Goal: Communication & Community: Answer question/provide support

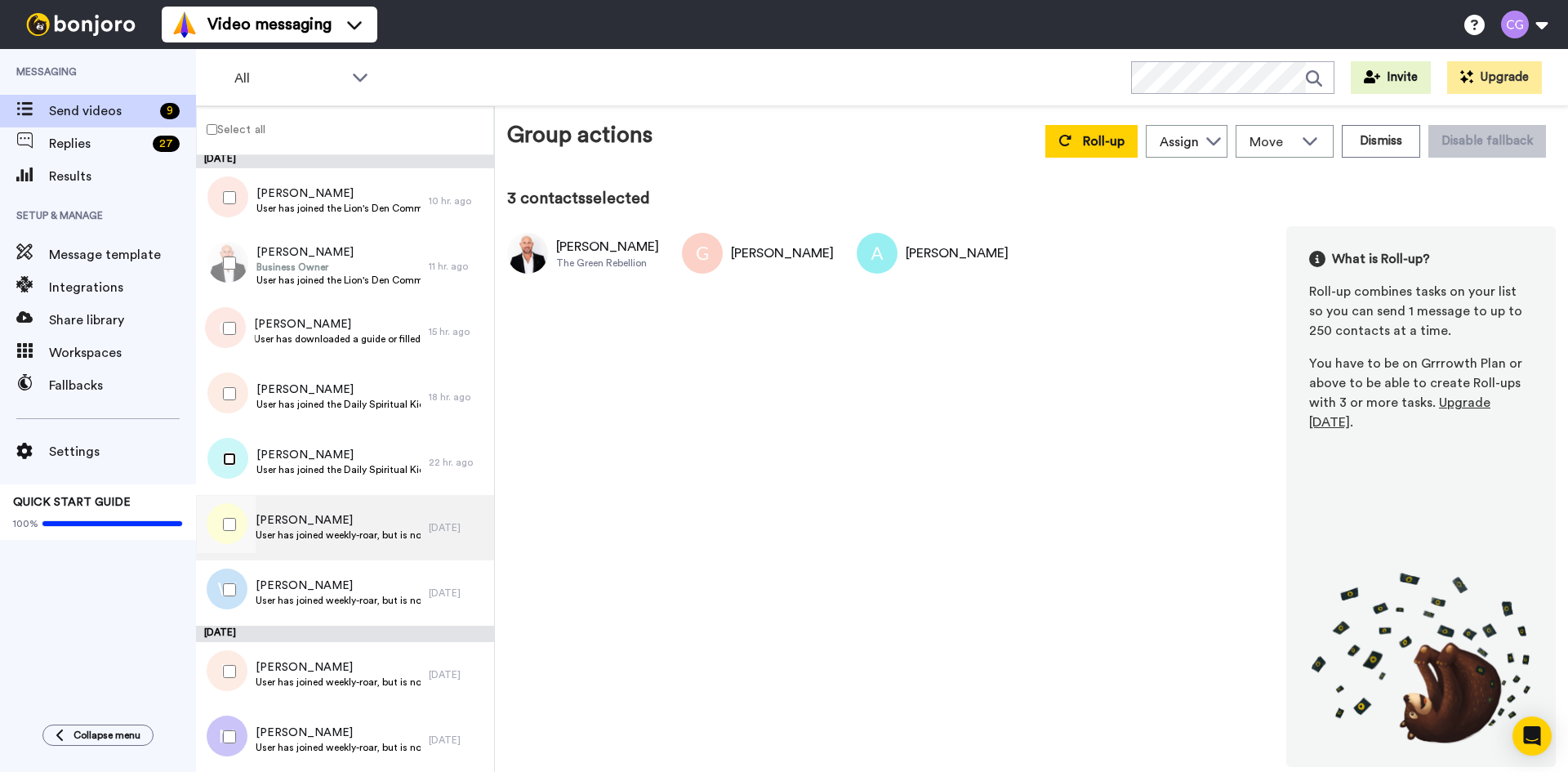
scroll to position [4, 0]
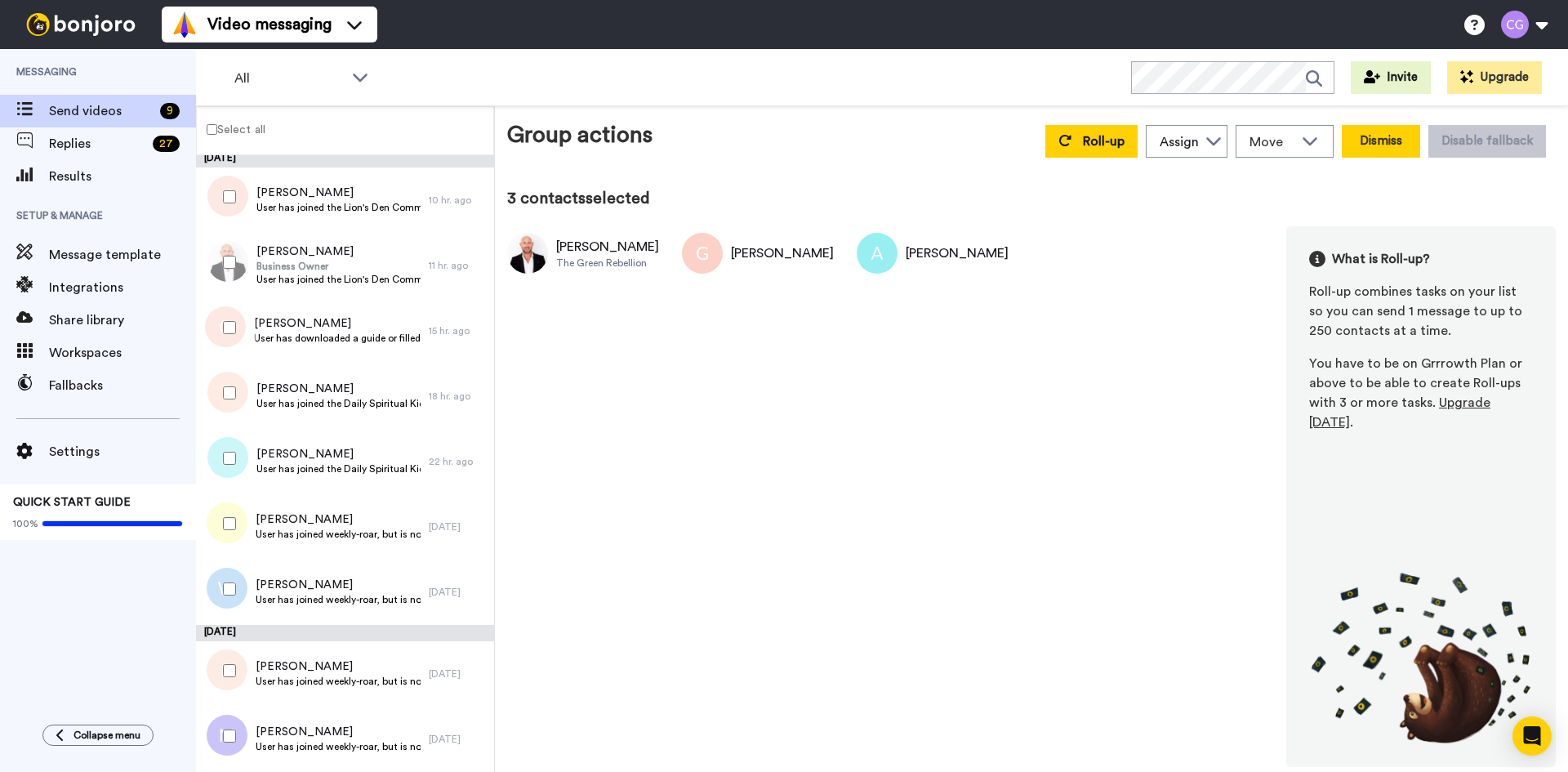
click at [1399, 149] on button "Dismiss" at bounding box center [1381, 141] width 78 height 32
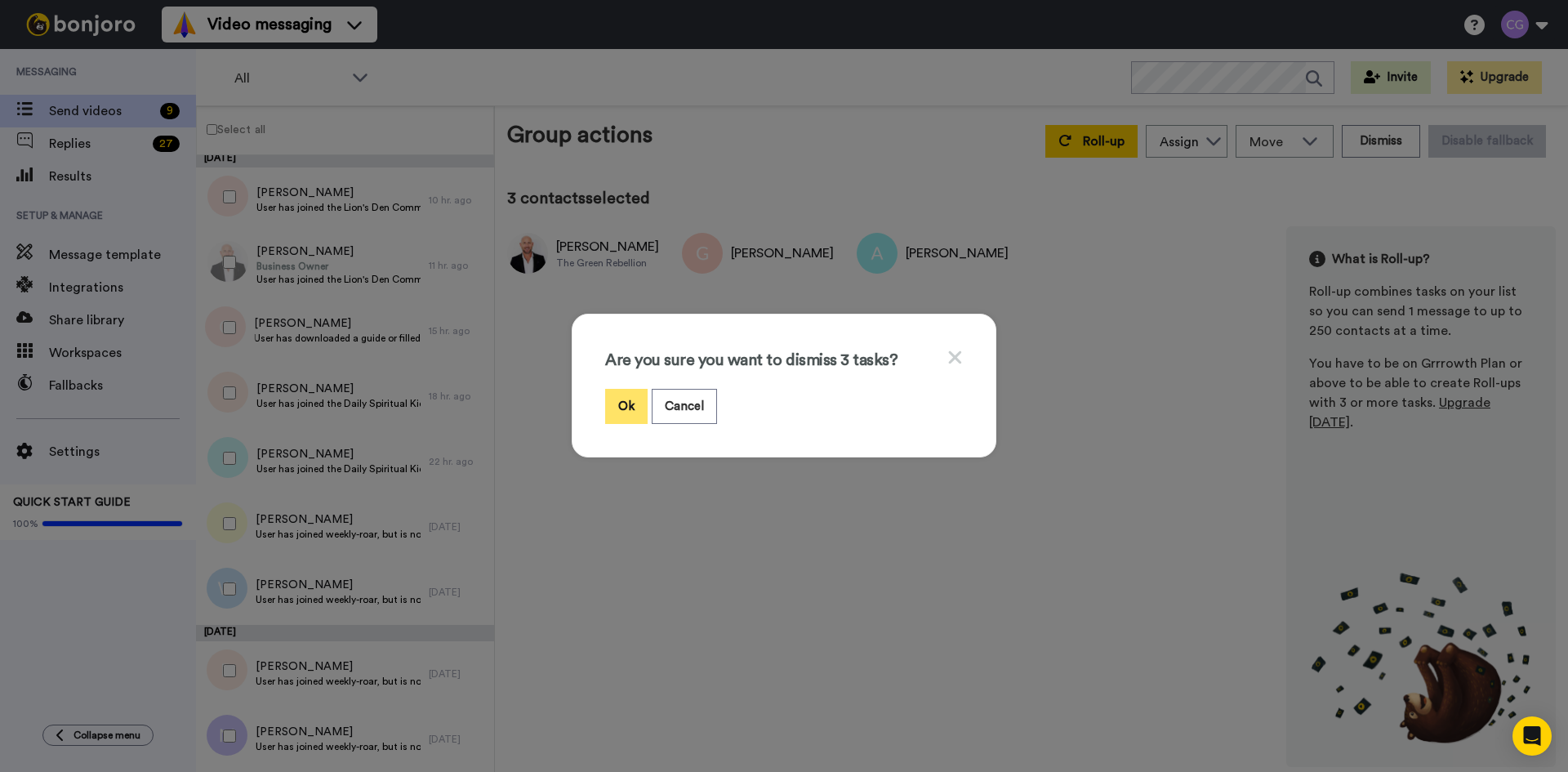
click at [617, 405] on button "Ok" at bounding box center [626, 407] width 42 height 35
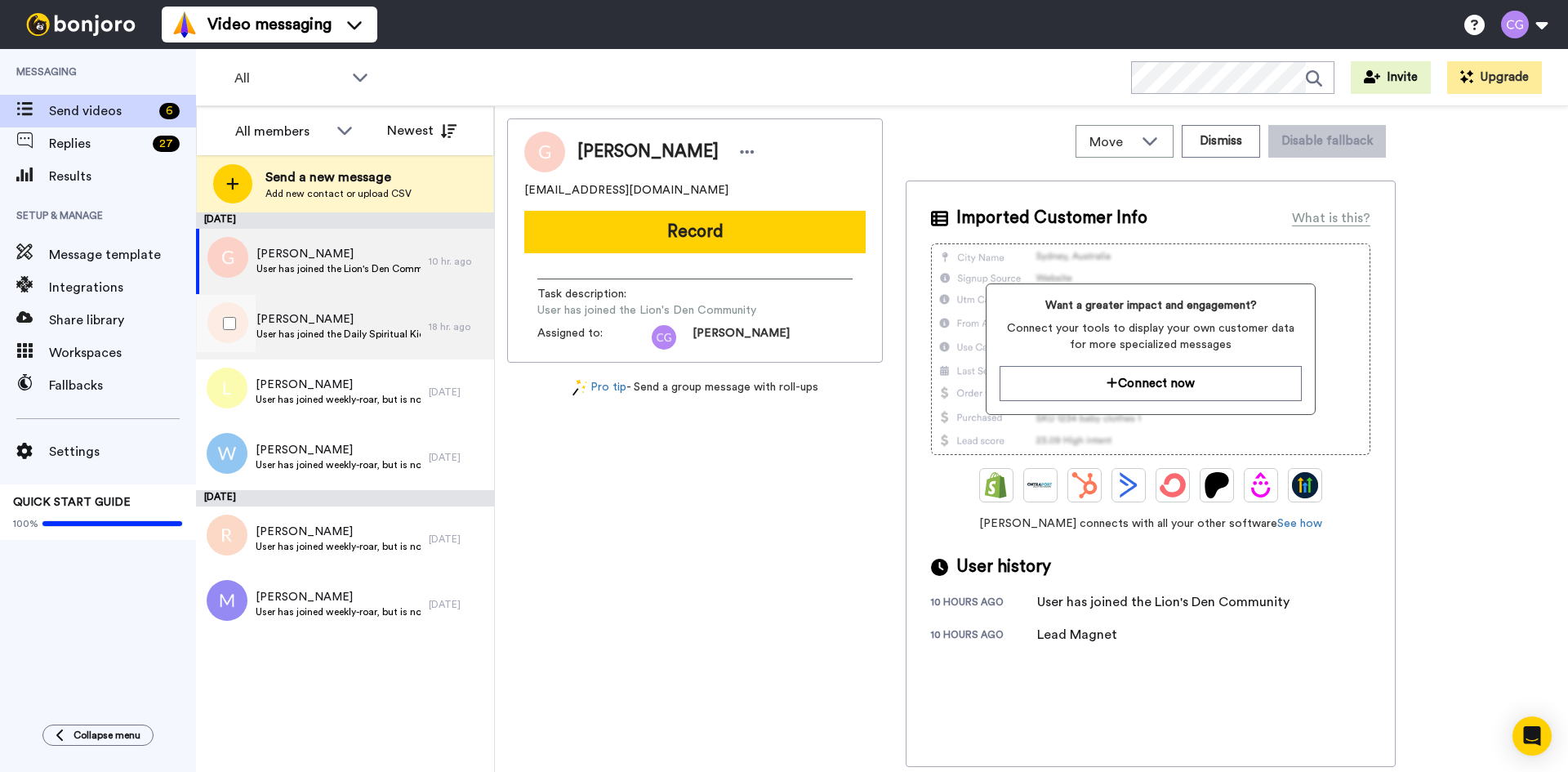
click at [331, 312] on span "[PERSON_NAME]" at bounding box center [339, 319] width 165 height 17
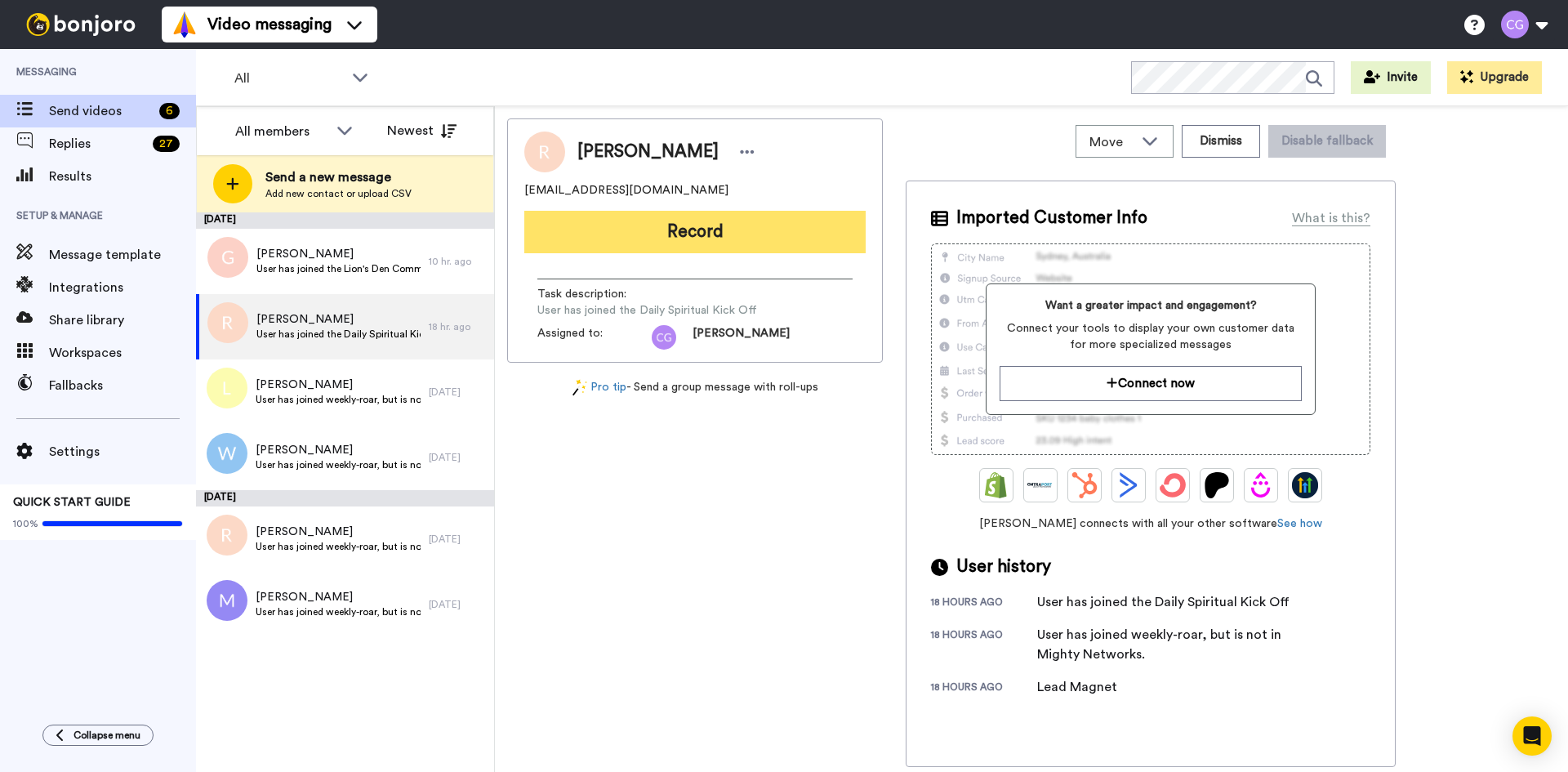
click at [651, 237] on button "Record" at bounding box center [694, 231] width 341 height 42
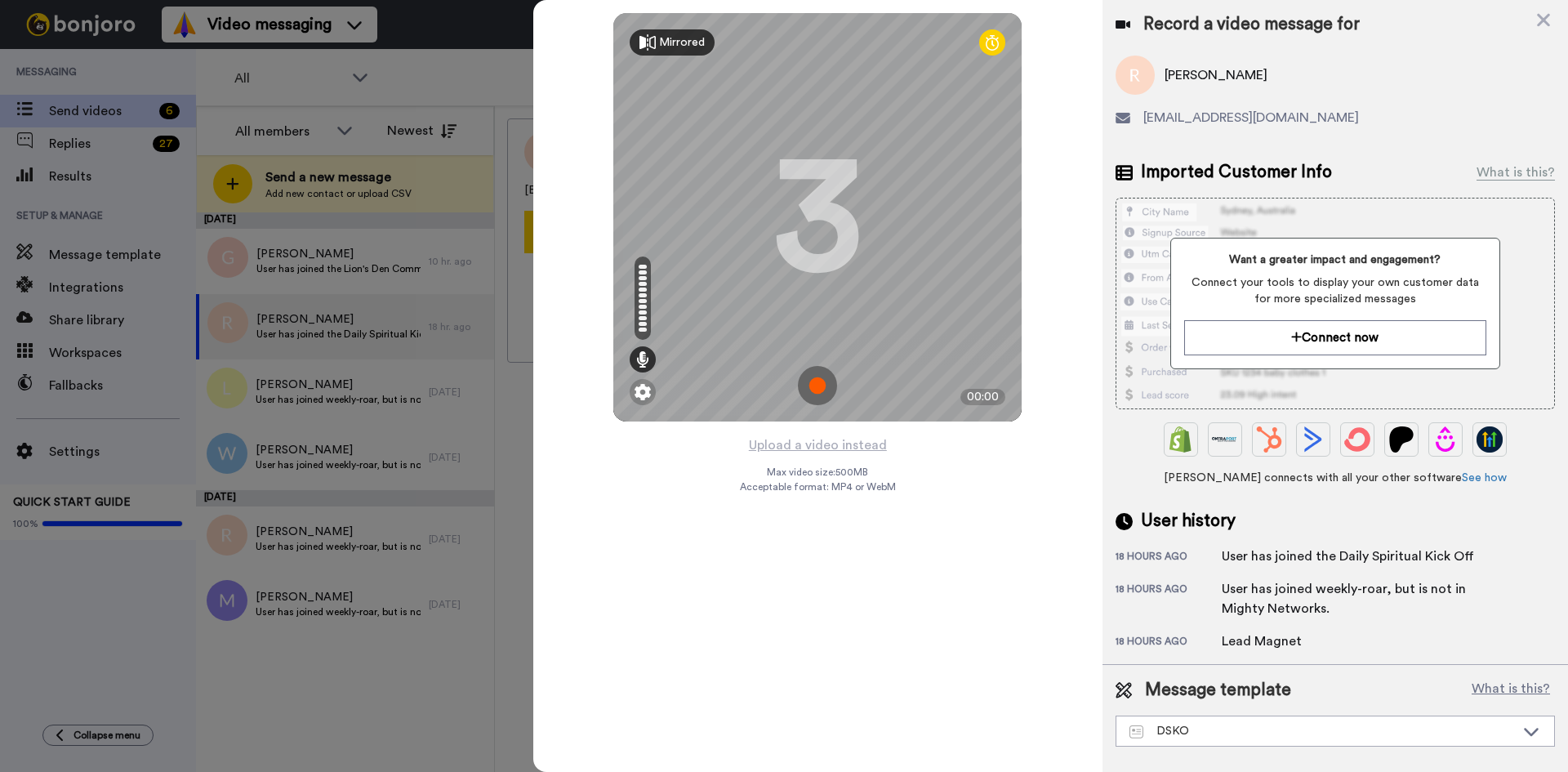
click at [672, 42] on div "Mirrored" at bounding box center [682, 42] width 46 height 17
click at [408, 72] on div at bounding box center [784, 386] width 1568 height 772
click at [1544, 21] on icon at bounding box center [1543, 20] width 13 height 13
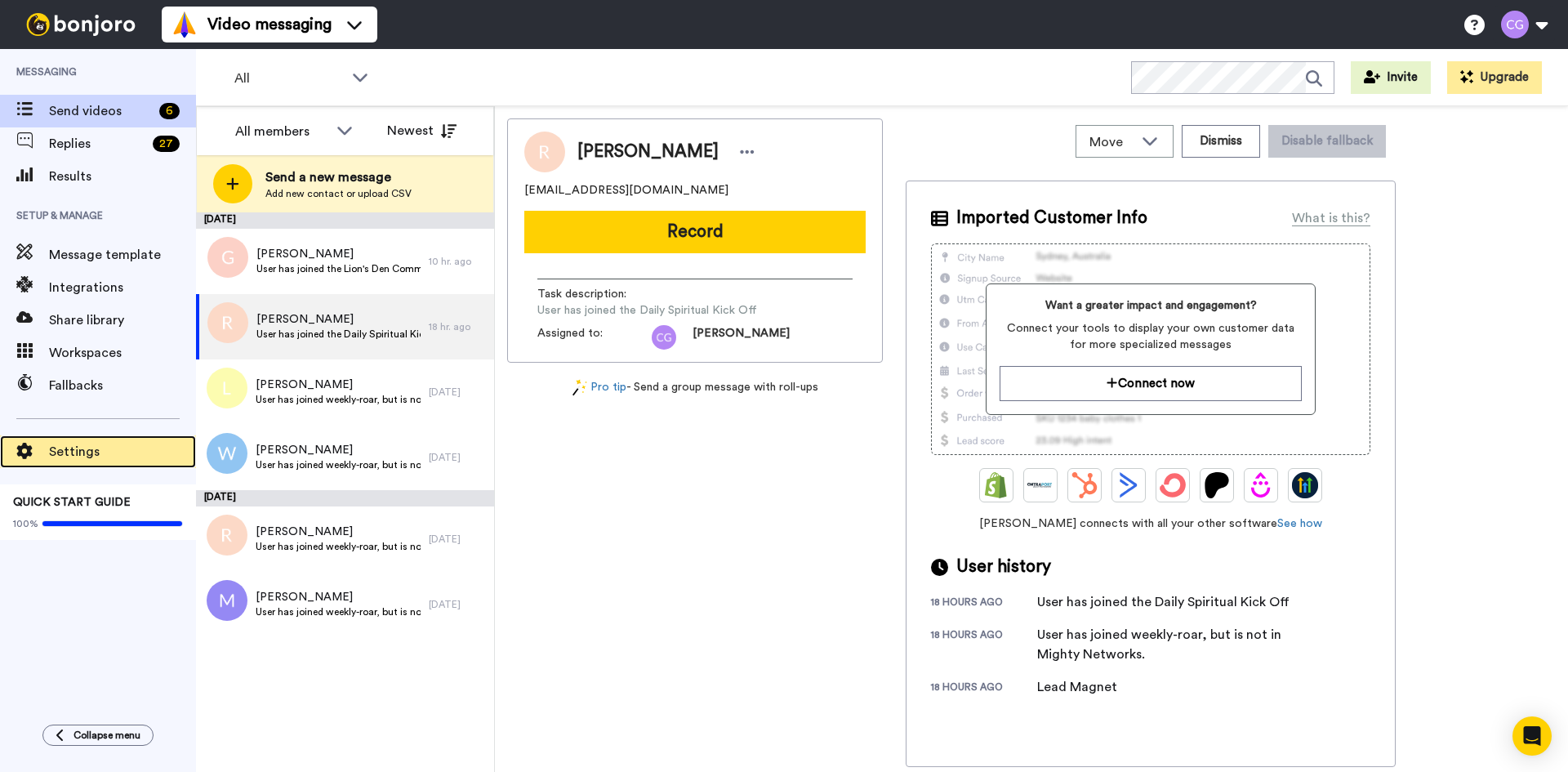
click at [91, 454] on span "Settings" at bounding box center [122, 452] width 147 height 20
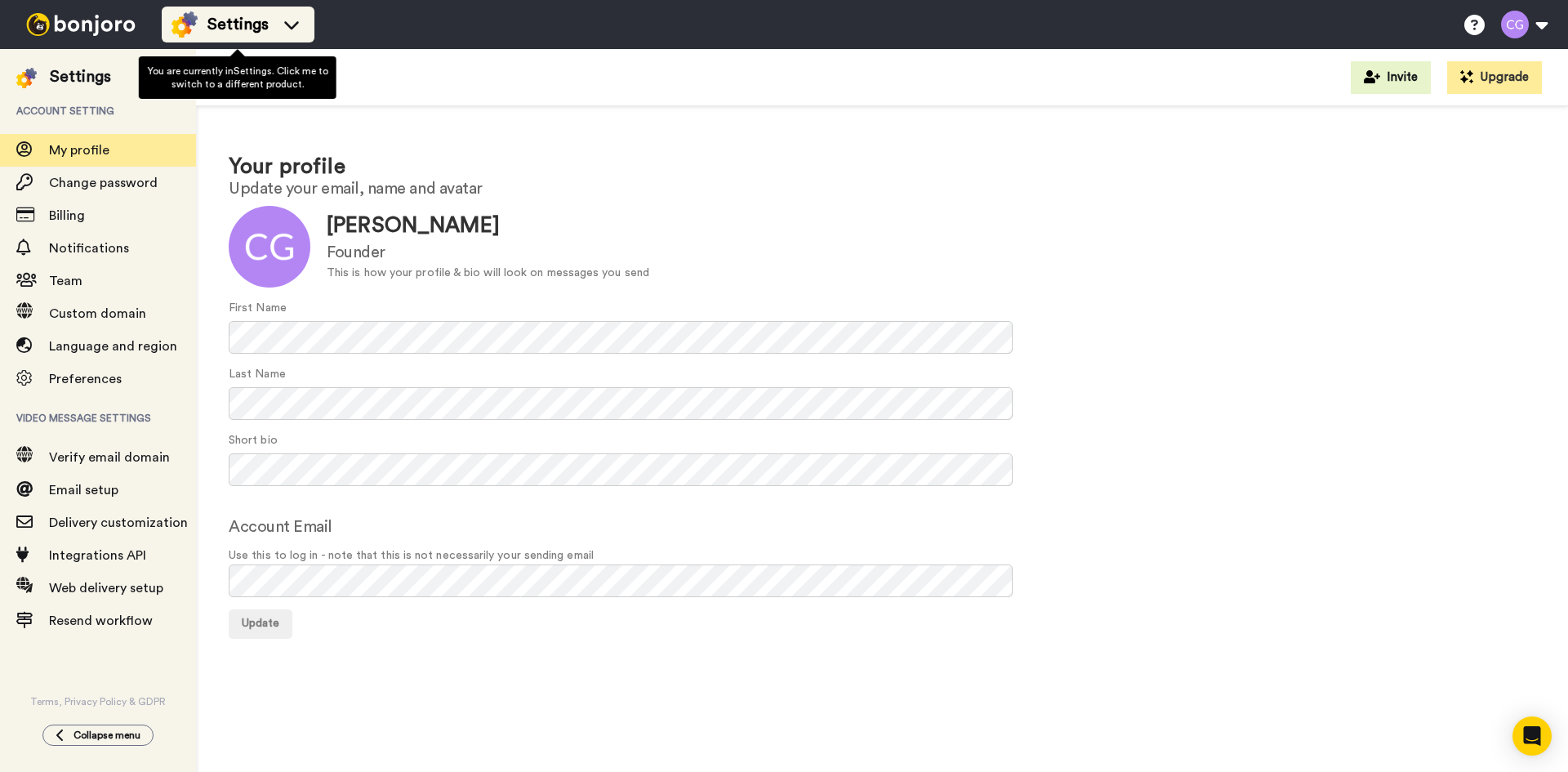
click at [266, 34] on span "Settings" at bounding box center [238, 24] width 62 height 23
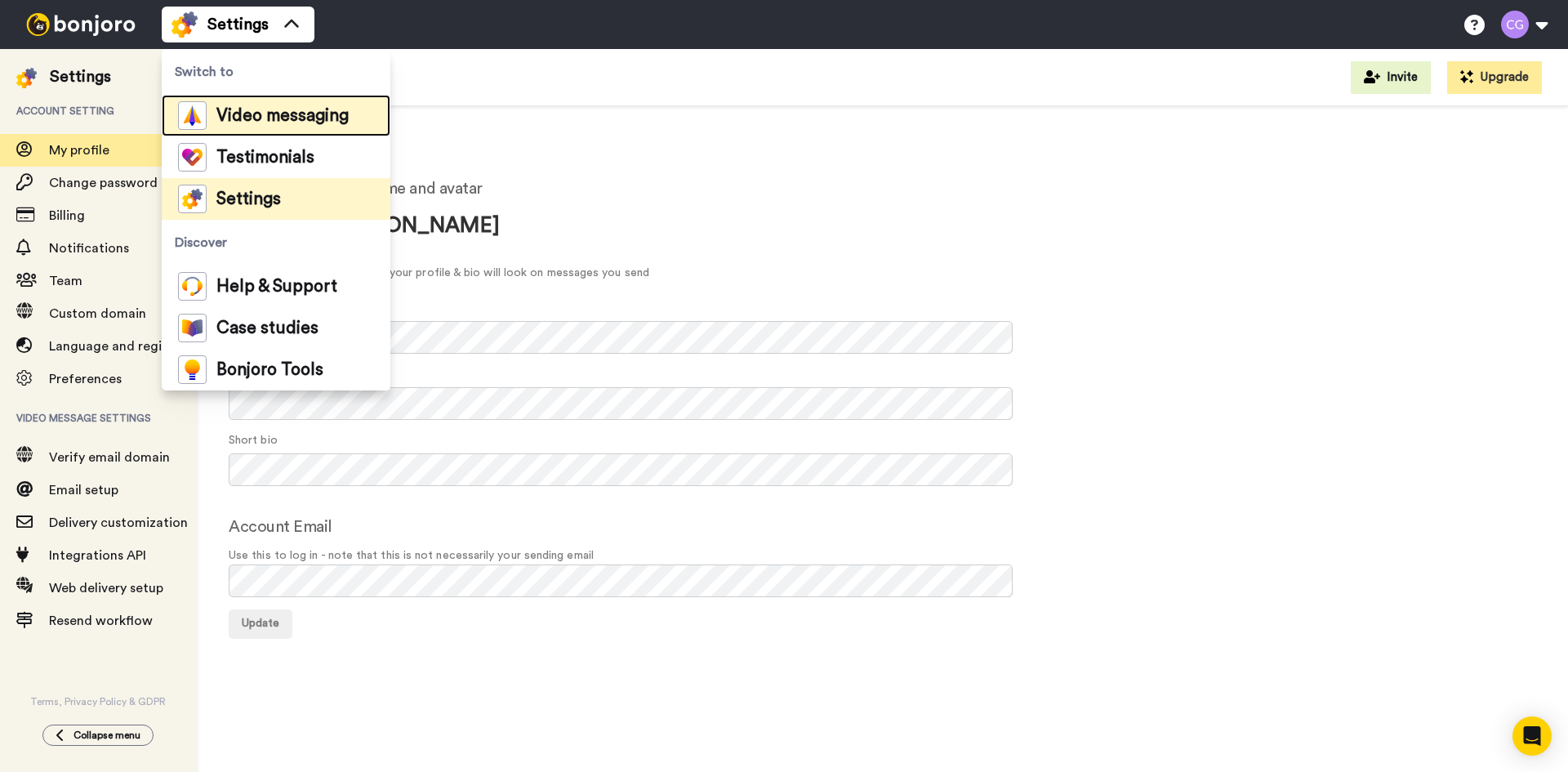
click at [314, 116] on span "Video messaging" at bounding box center [282, 116] width 132 height 17
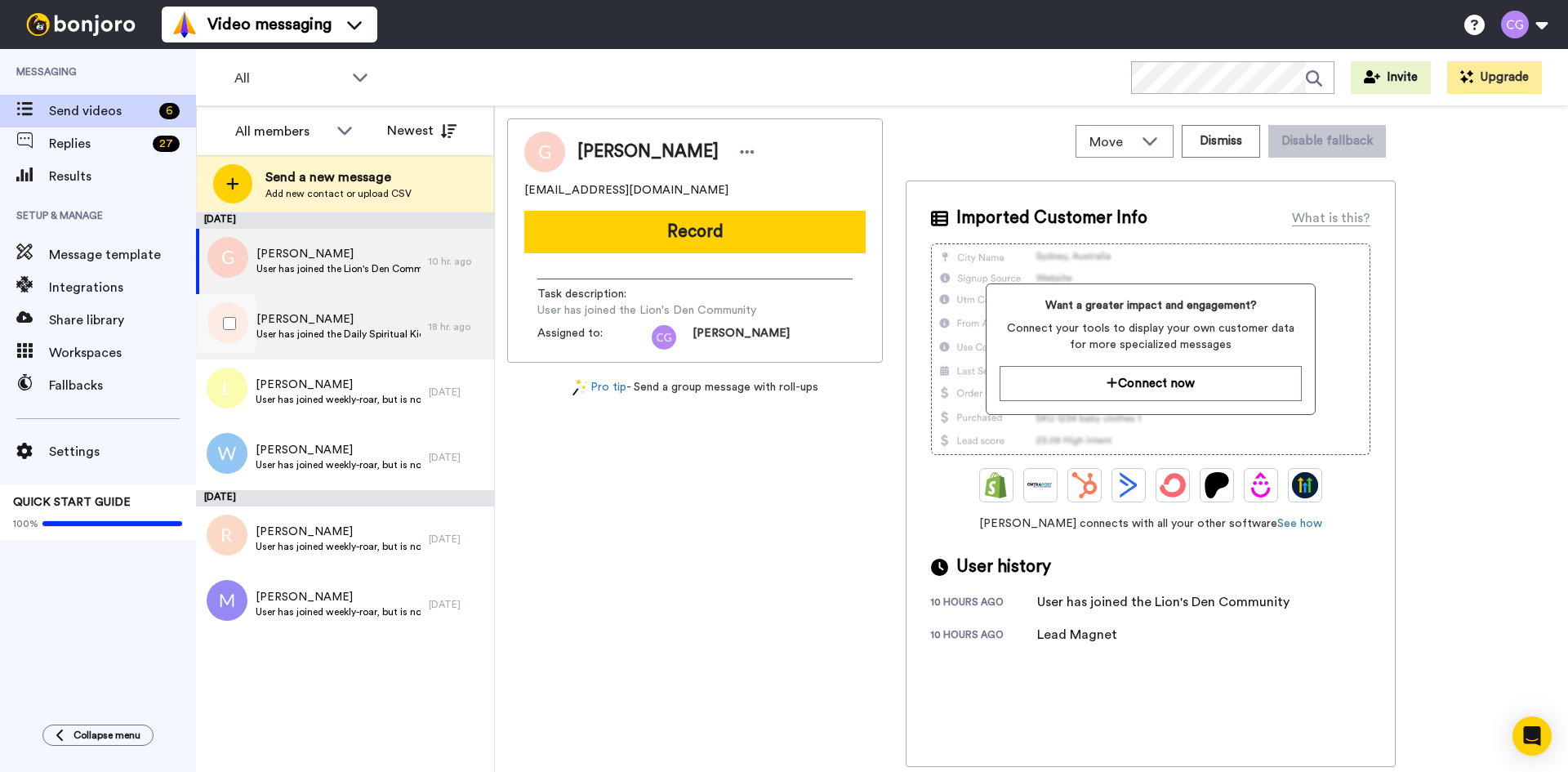
click at [362, 331] on span "User has joined the Daily Spiritual Kick Off" at bounding box center [339, 333] width 165 height 13
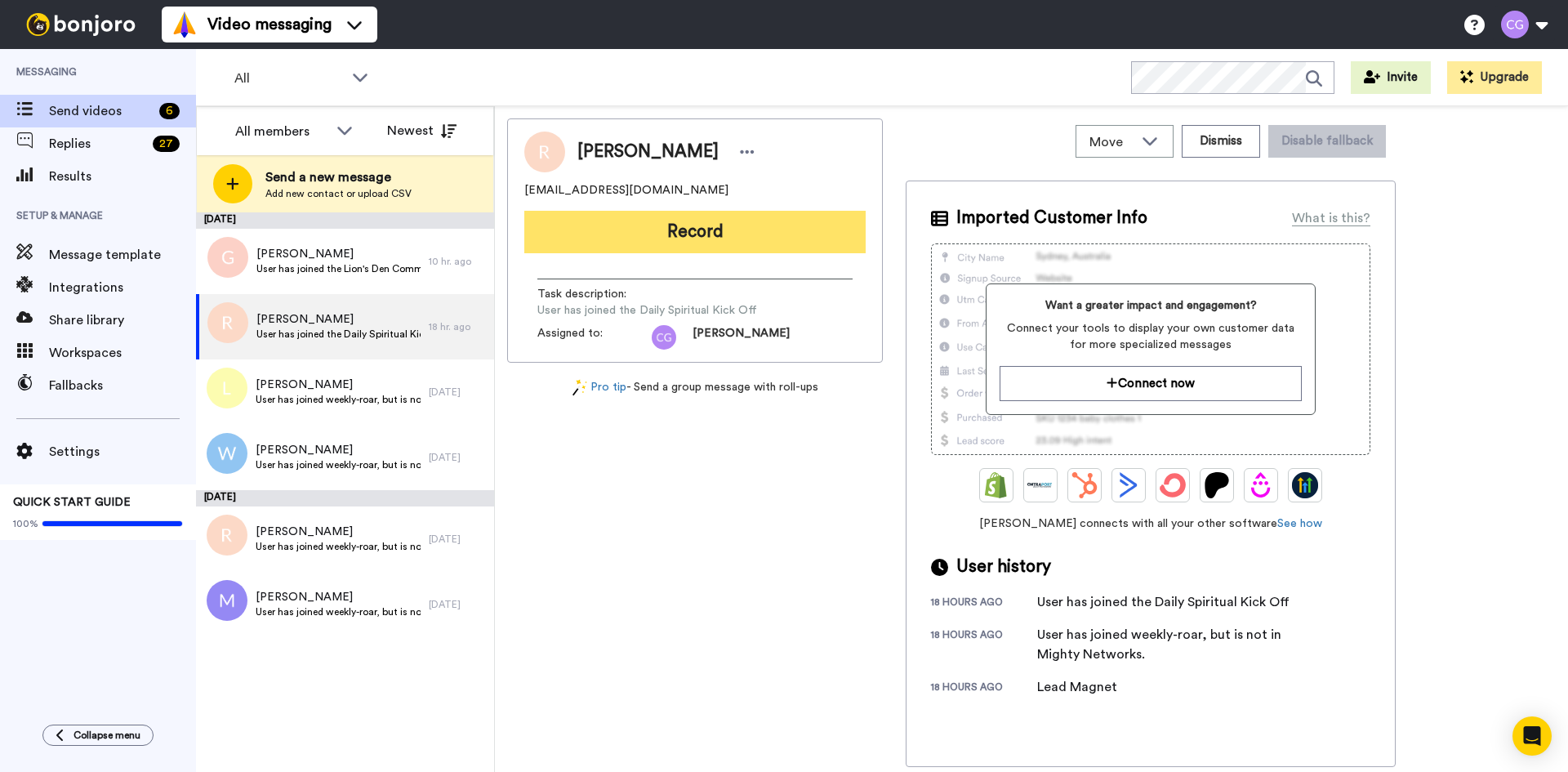
click at [707, 227] on button "Record" at bounding box center [694, 231] width 341 height 42
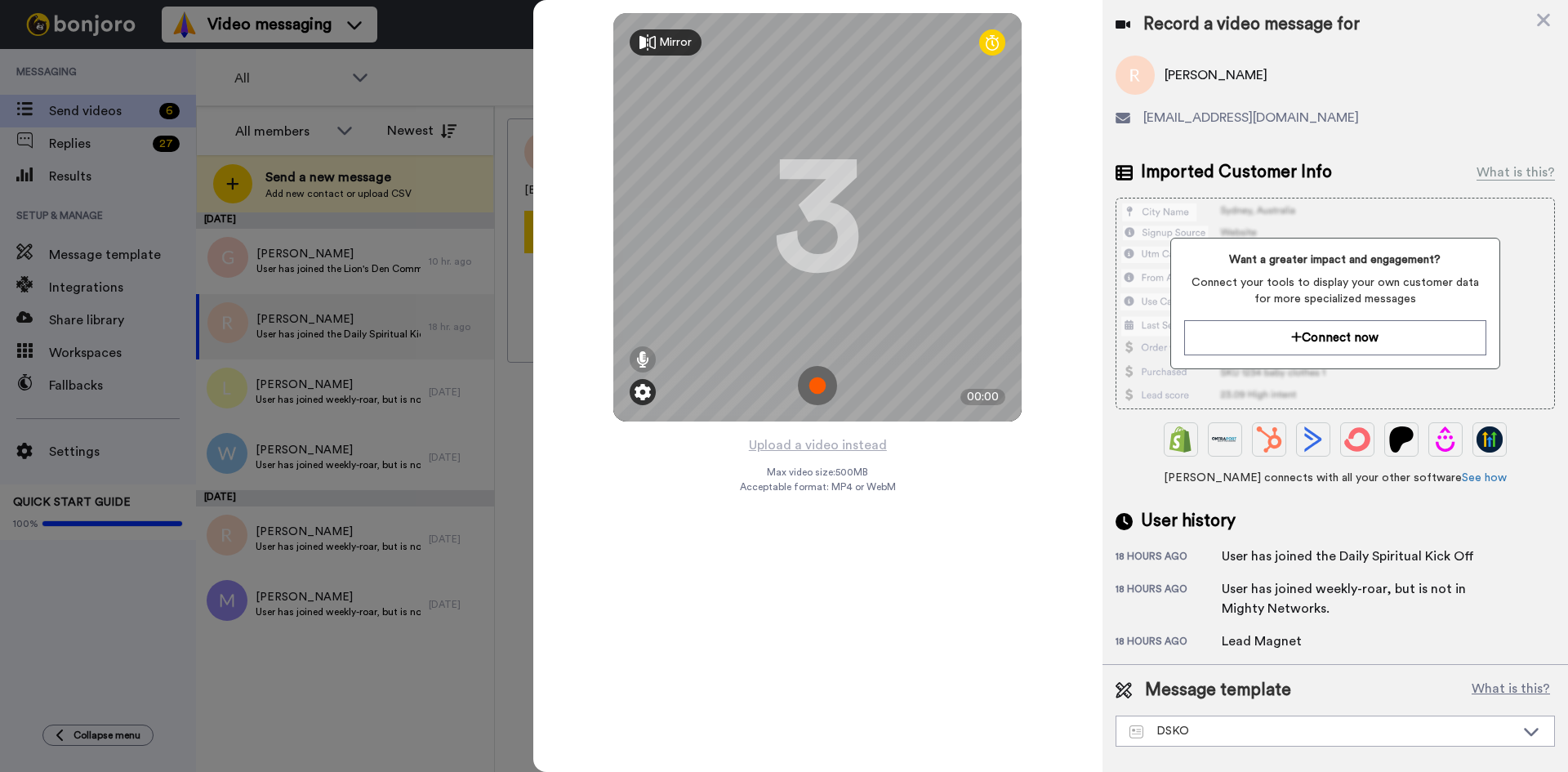
click at [641, 391] on img at bounding box center [642, 392] width 17 height 17
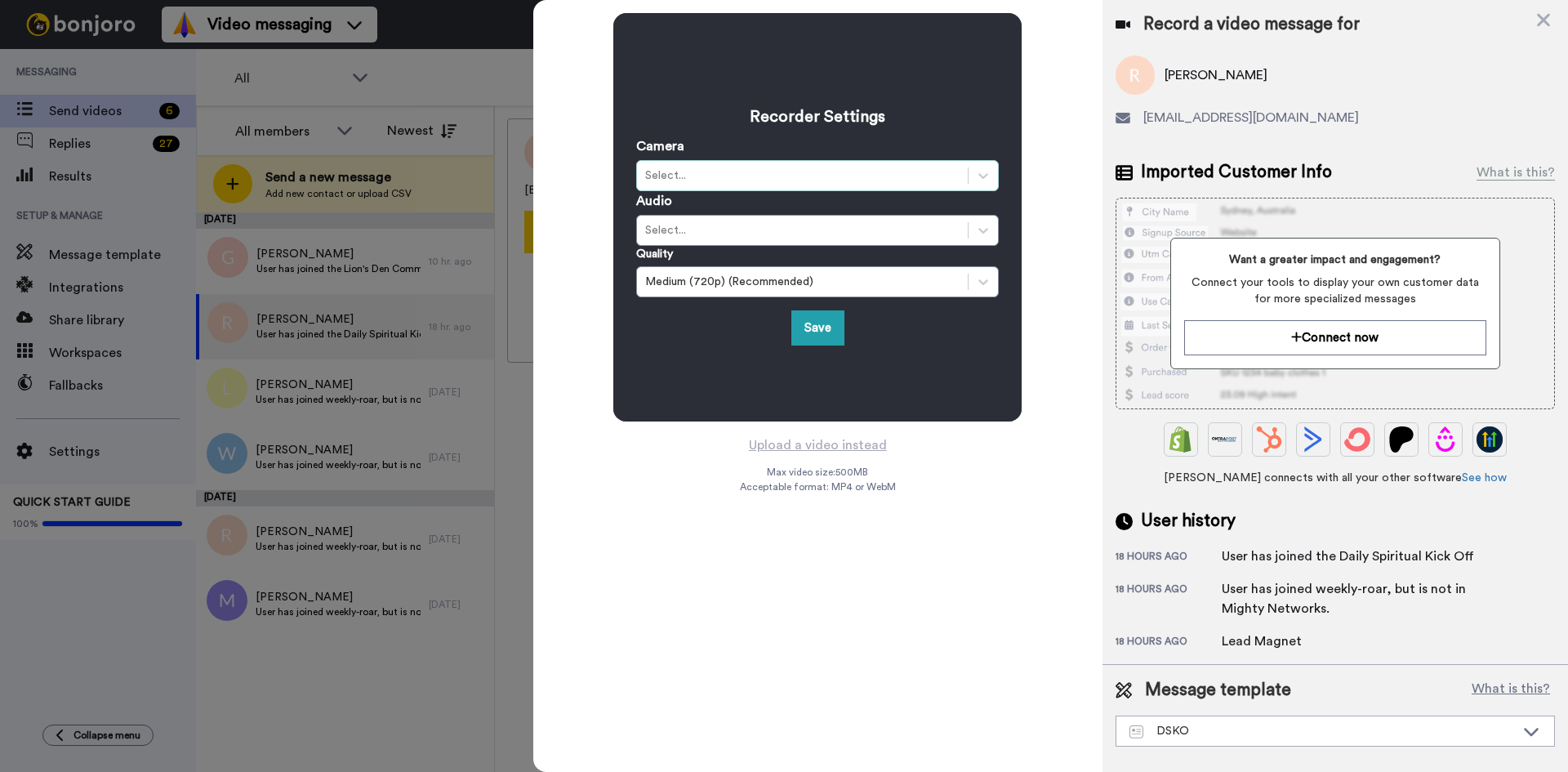
click at [751, 180] on div "Select..." at bounding box center [802, 175] width 314 height 17
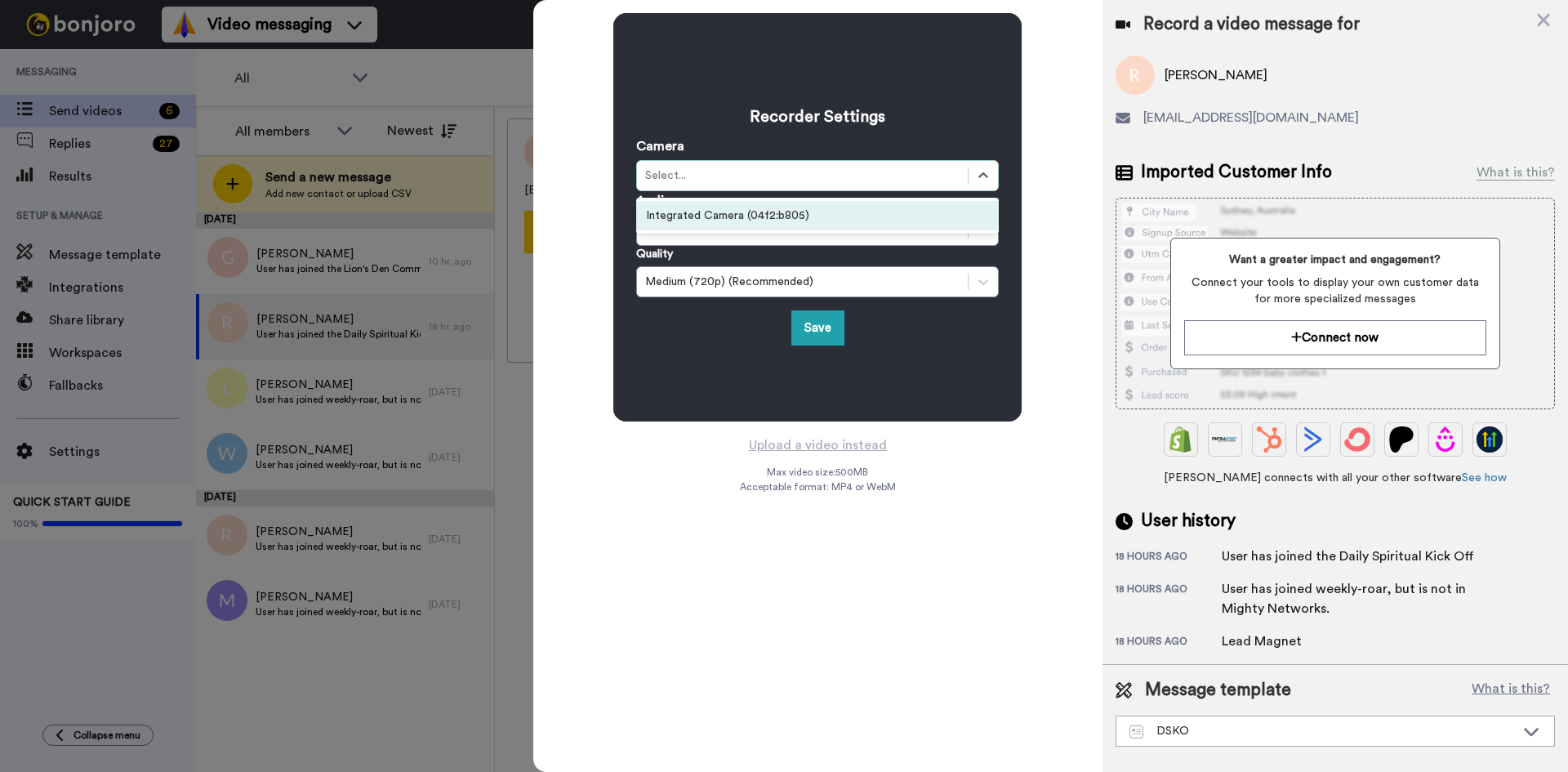
click at [771, 251] on div "Quality Medium (720p) (Recommended)" at bounding box center [817, 271] width 362 height 52
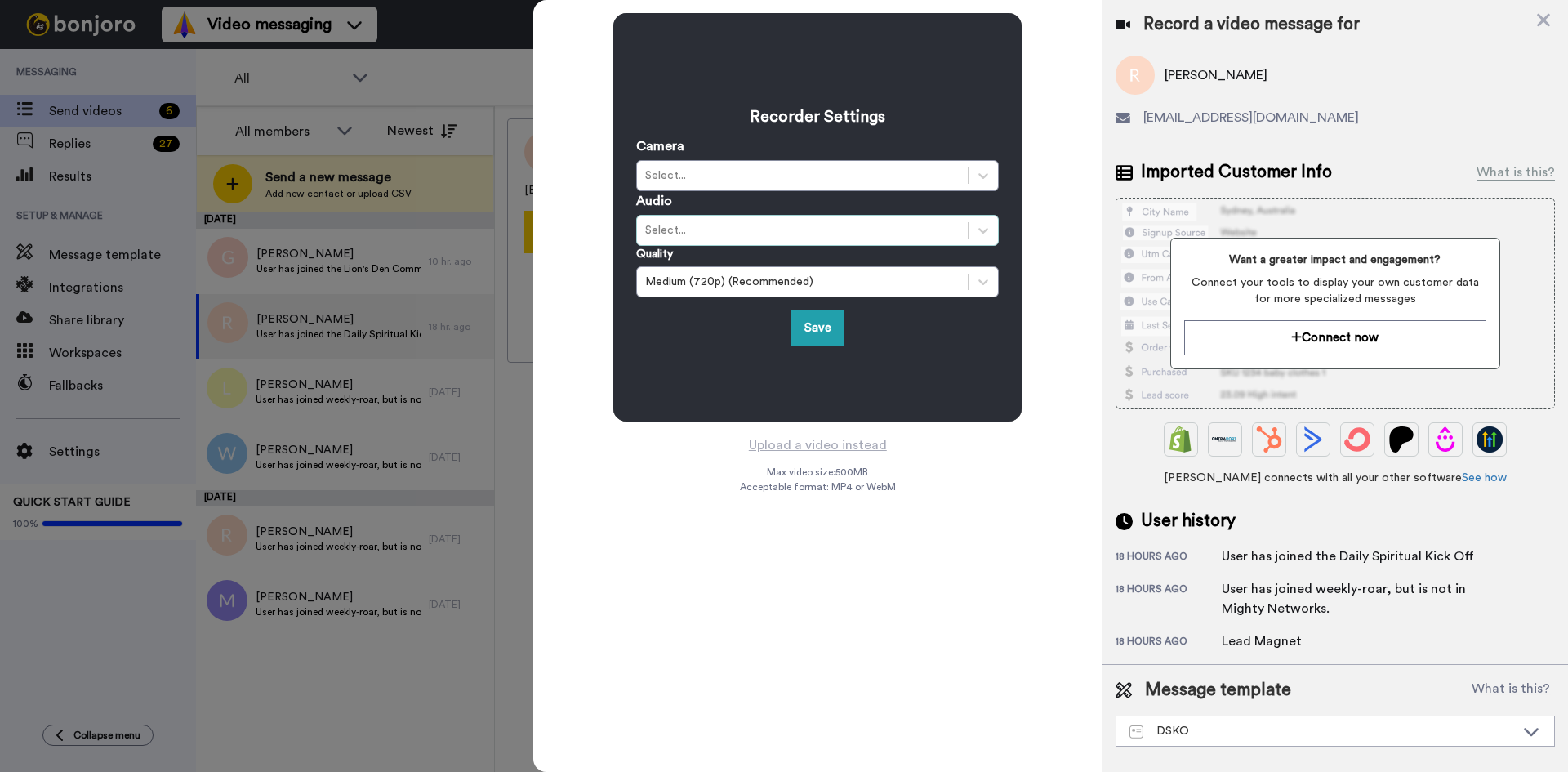
click at [760, 239] on div "Select..." at bounding box center [802, 230] width 331 height 20
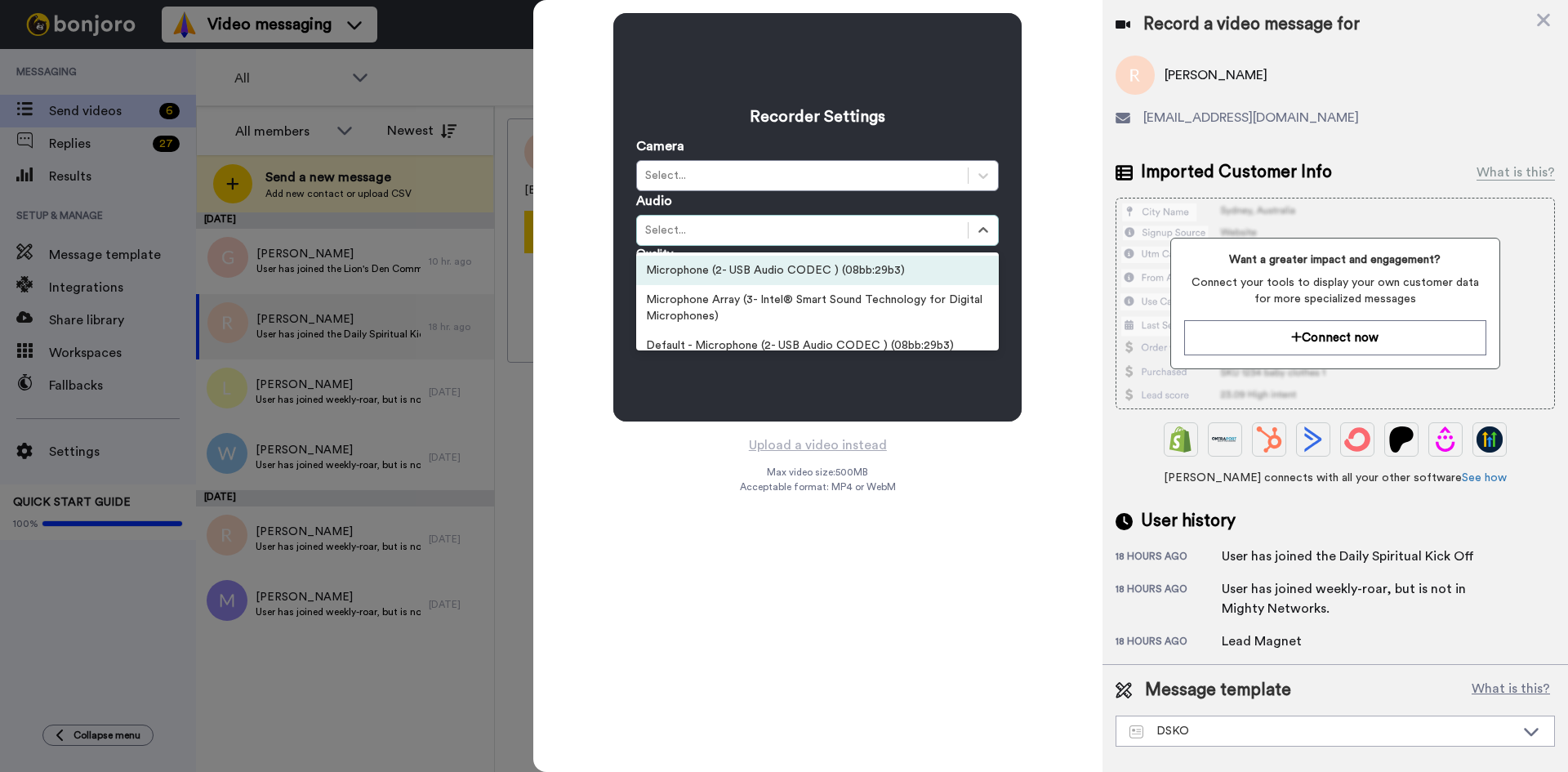
click at [759, 270] on div "Microphone (2- USB Audio CODEC ) (08bb:29b3)" at bounding box center [817, 270] width 362 height 29
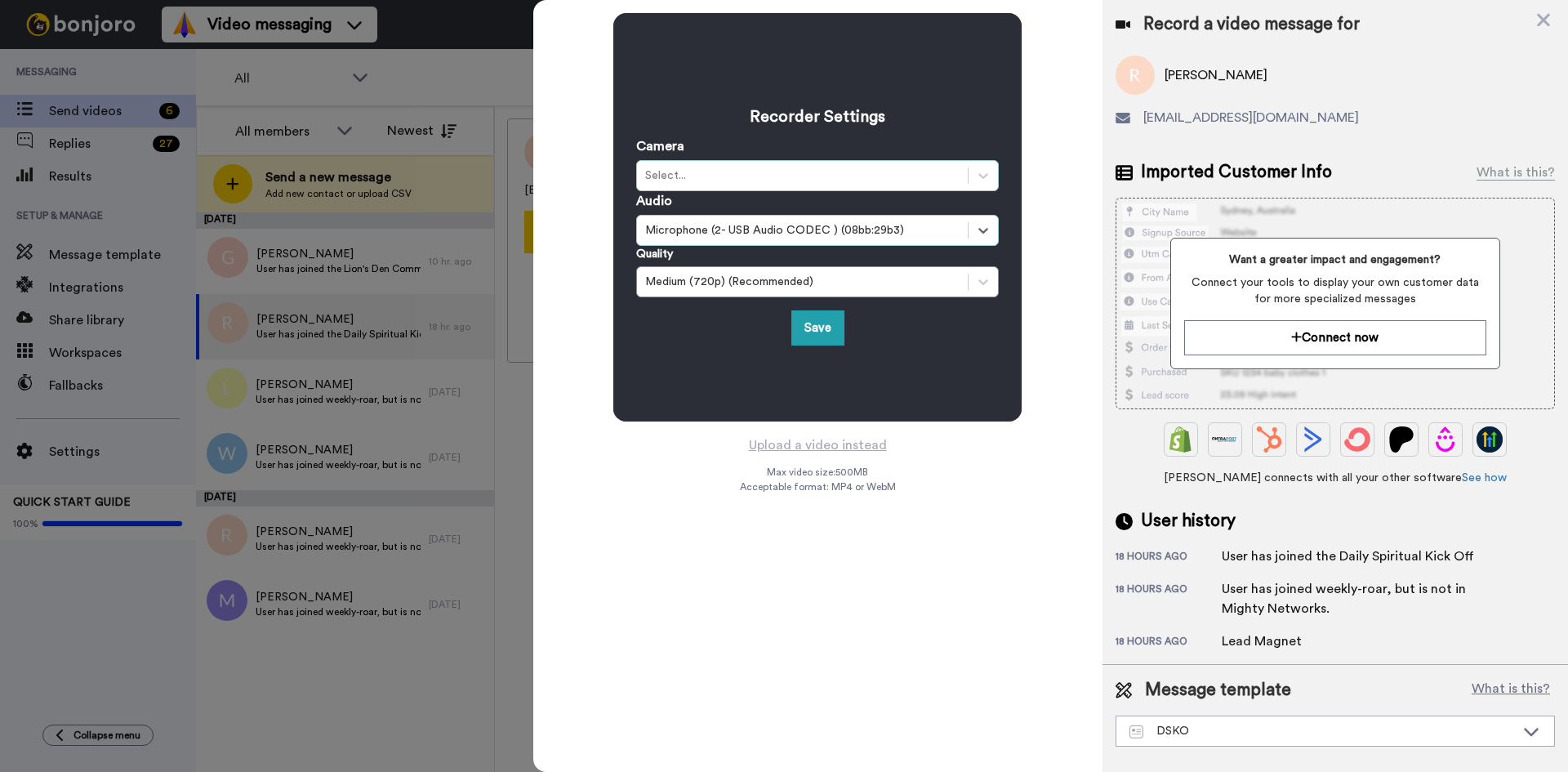
click at [894, 189] on div "Select..." at bounding box center [817, 175] width 362 height 31
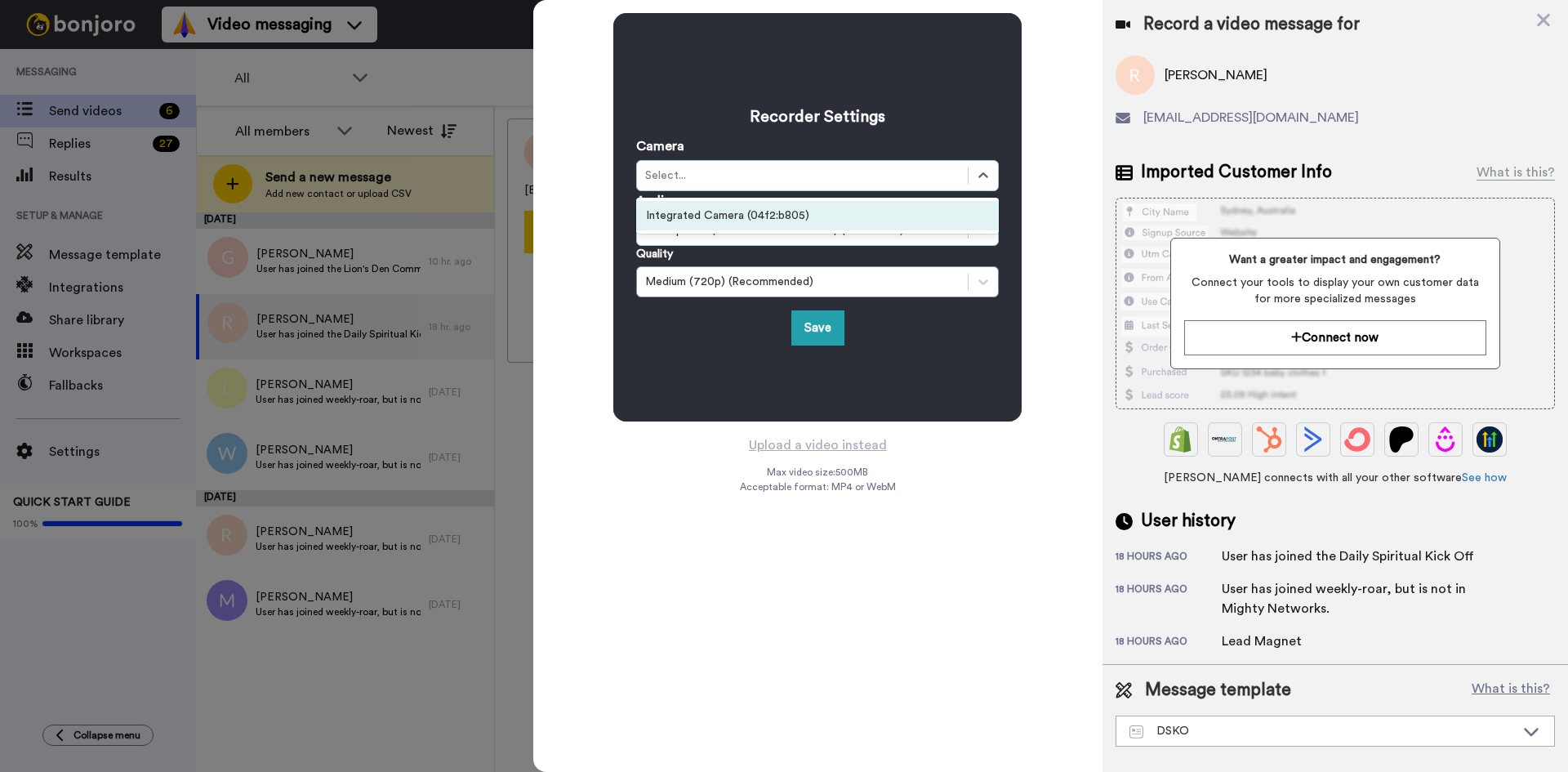
click at [769, 218] on div "Integrated Camera (04f2:b805)" at bounding box center [817, 216] width 362 height 29
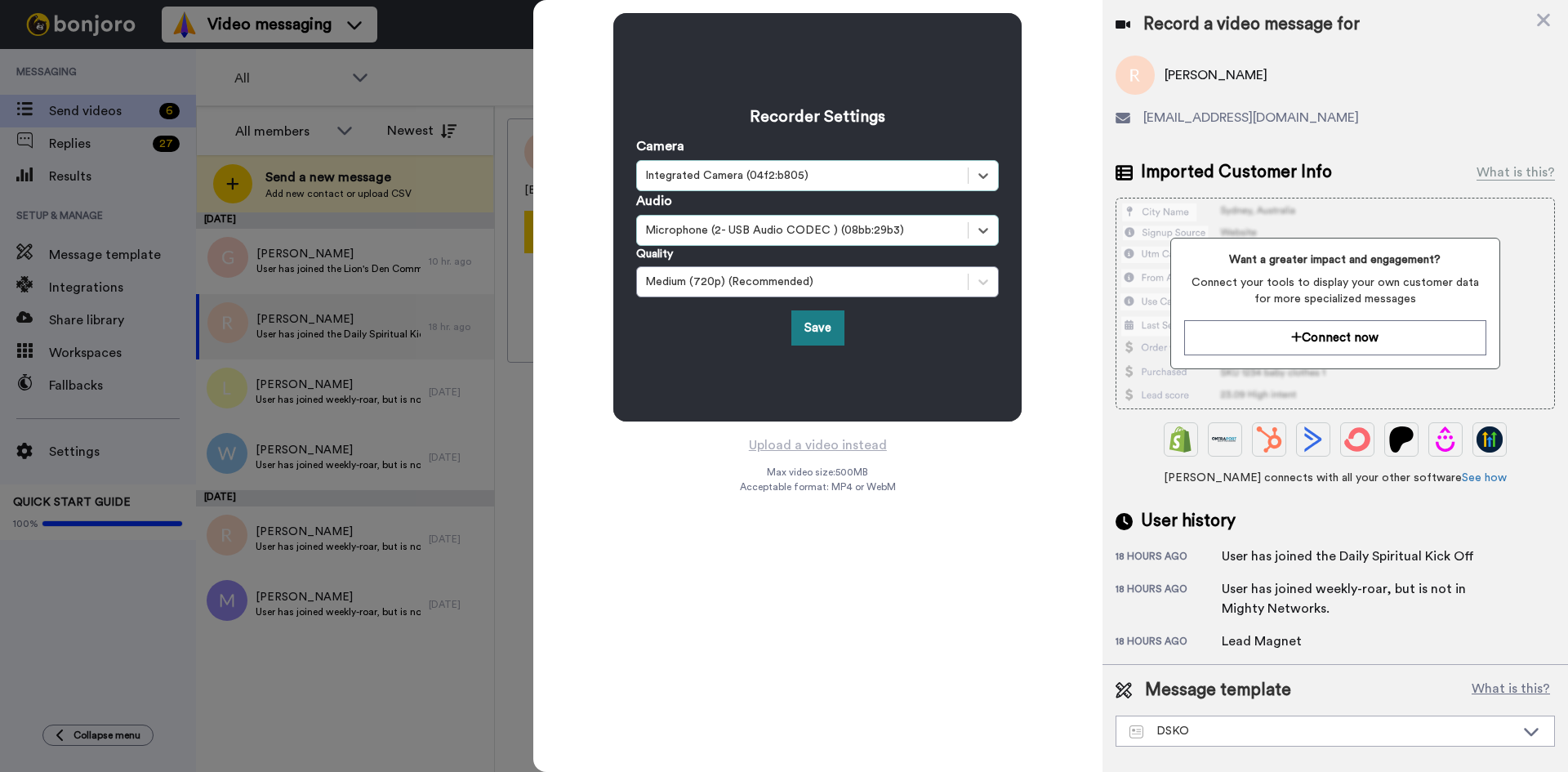
click at [815, 333] on button "Save" at bounding box center [818, 328] width 53 height 35
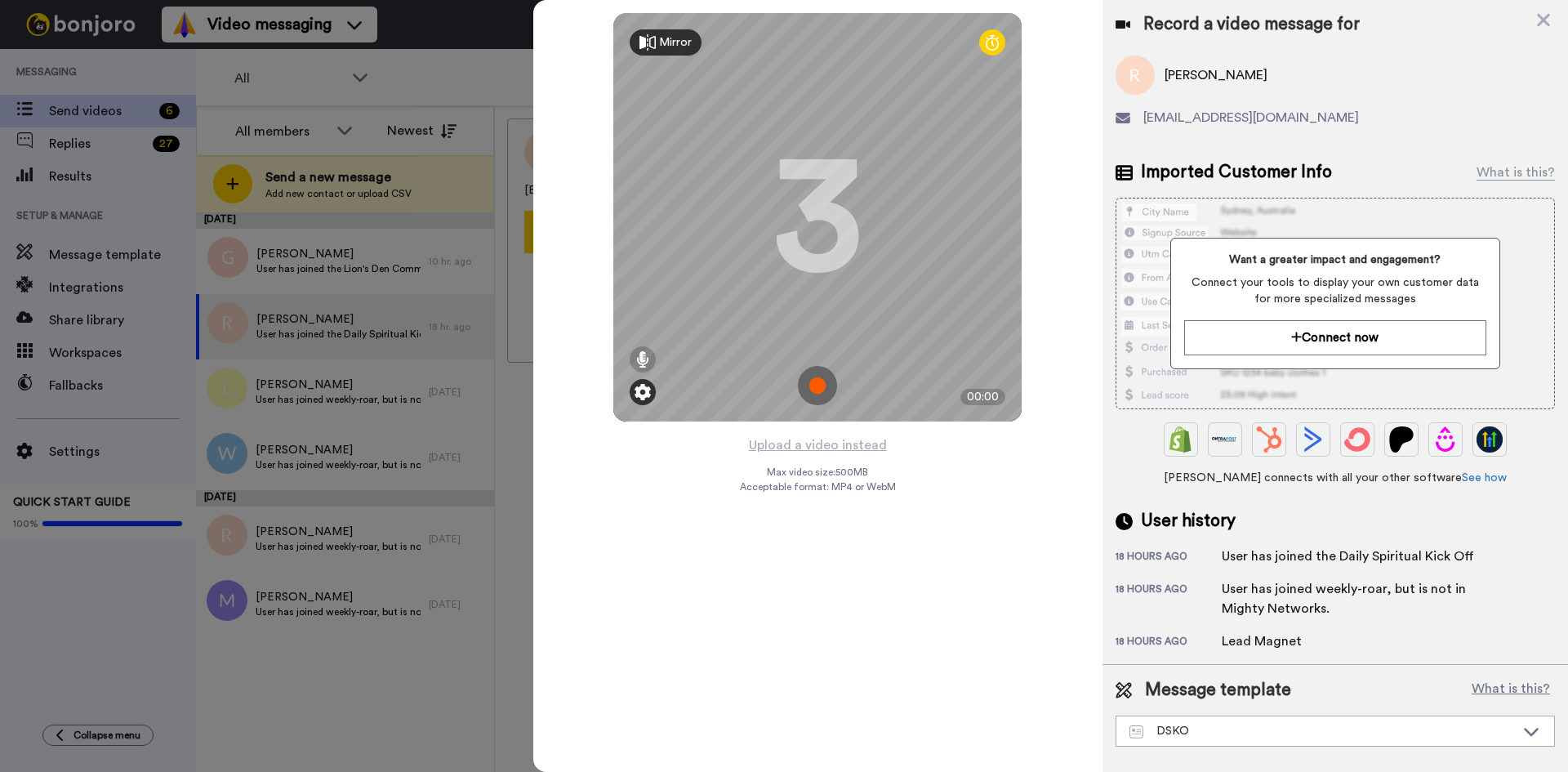
click at [645, 400] on img at bounding box center [642, 392] width 17 height 17
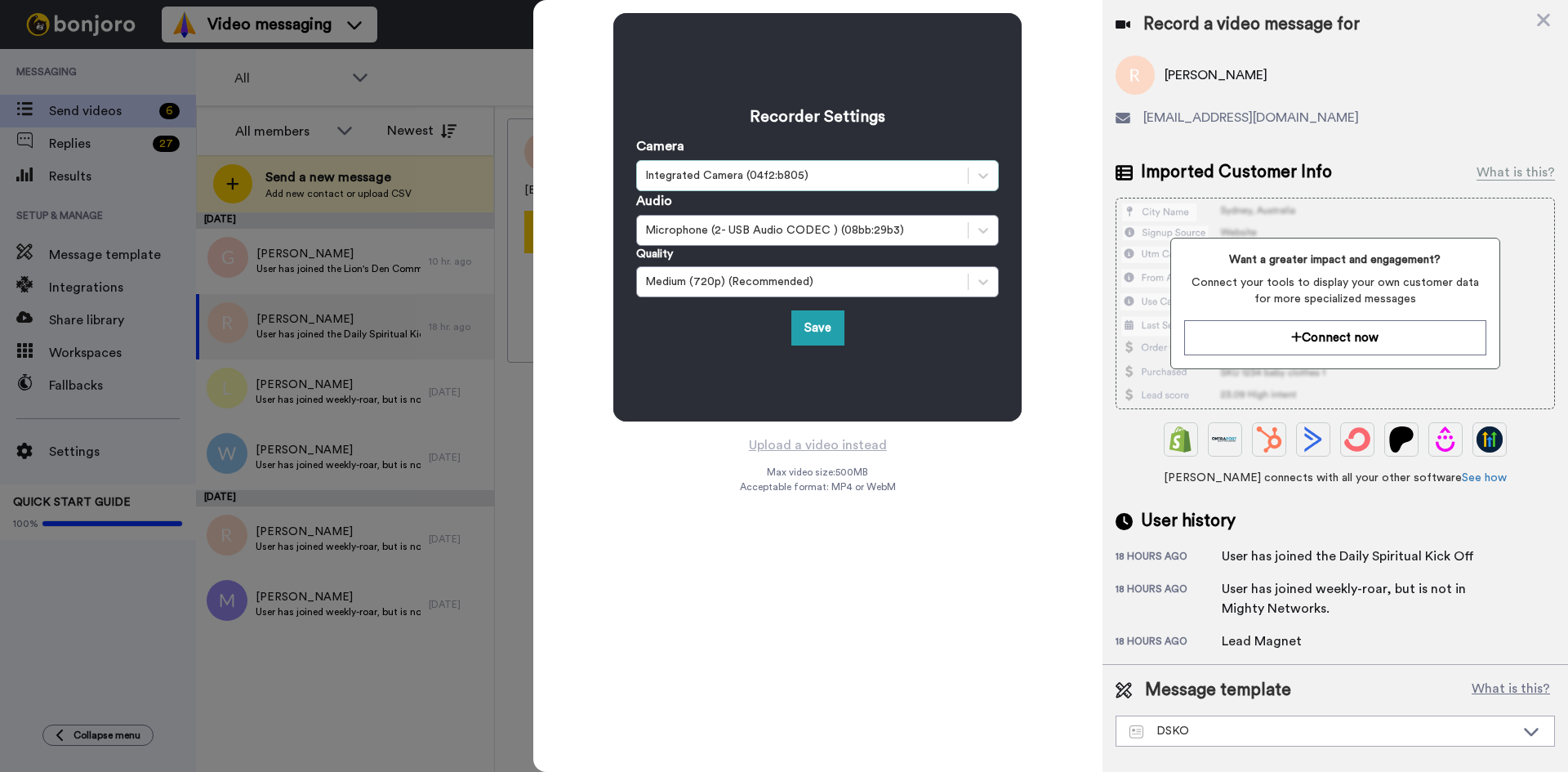
click at [782, 177] on div "Integrated Camera (04f2:b805)" at bounding box center [802, 175] width 314 height 17
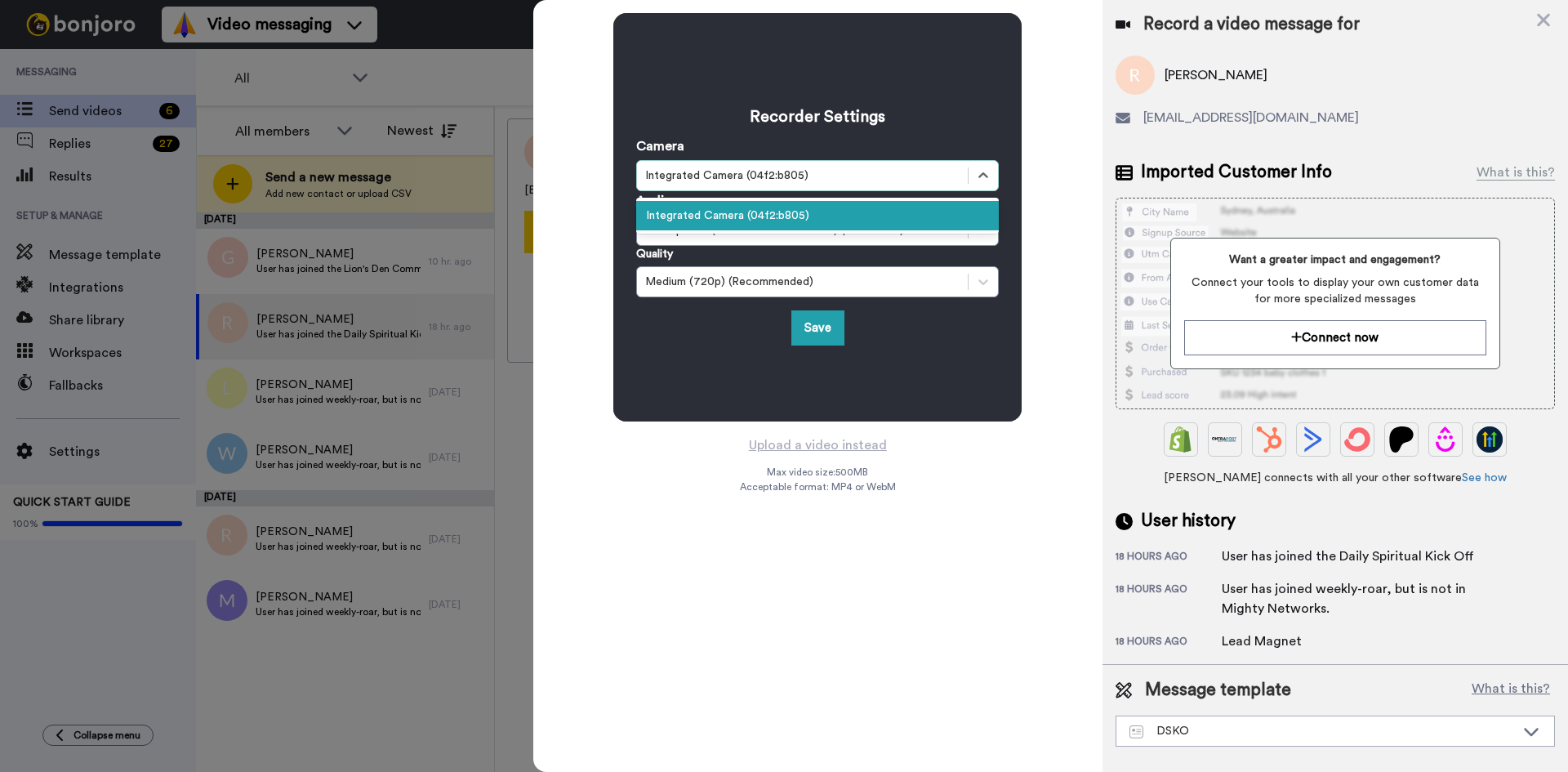
click at [785, 172] on div "Integrated Camera (04f2:b805)" at bounding box center [802, 175] width 314 height 17
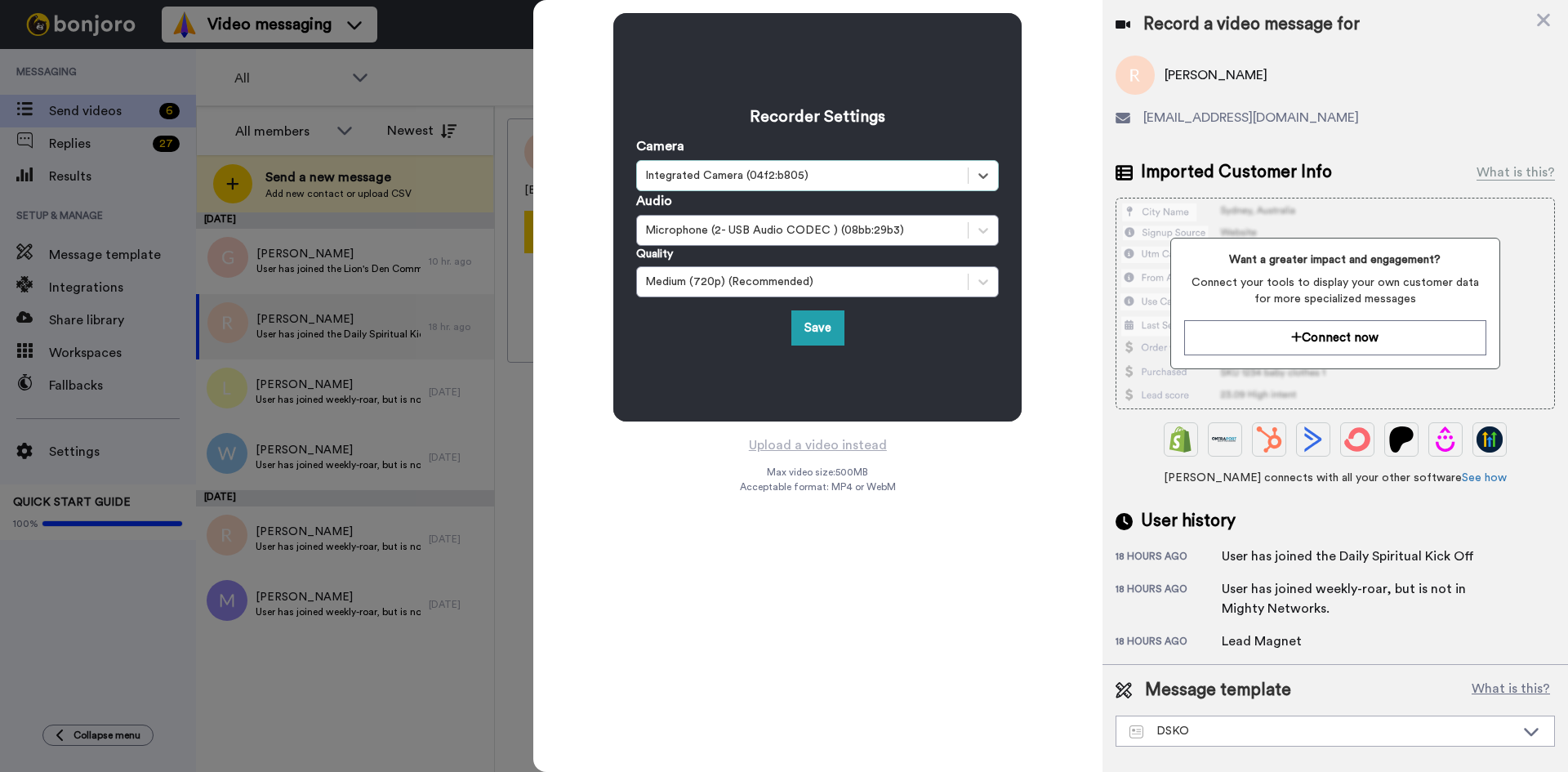
click at [785, 172] on div "Integrated Camera (04f2:b805)" at bounding box center [802, 175] width 314 height 17
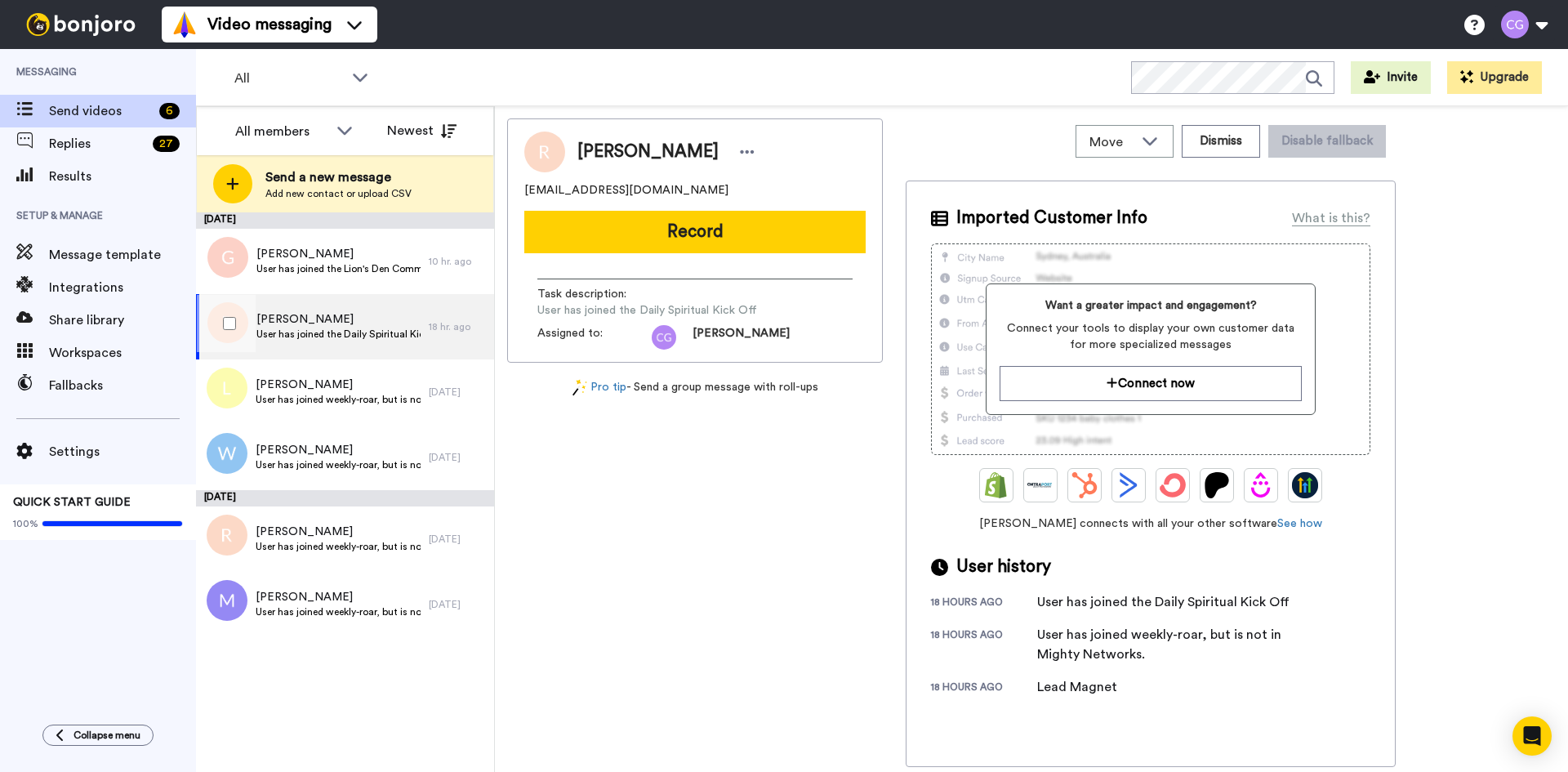
click at [365, 314] on span "[PERSON_NAME]" at bounding box center [339, 319] width 165 height 17
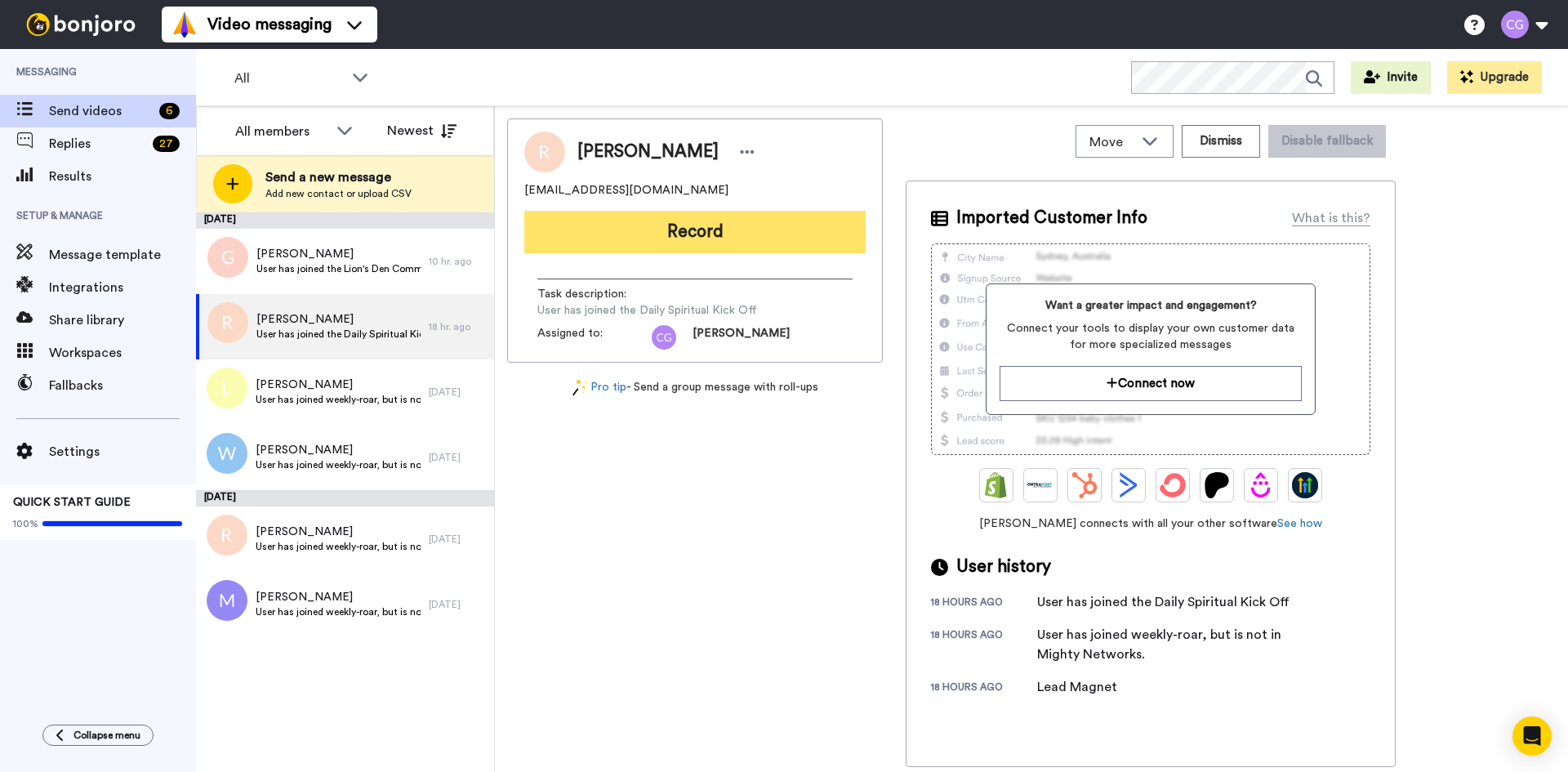
click at [652, 215] on button "Record" at bounding box center [694, 231] width 341 height 42
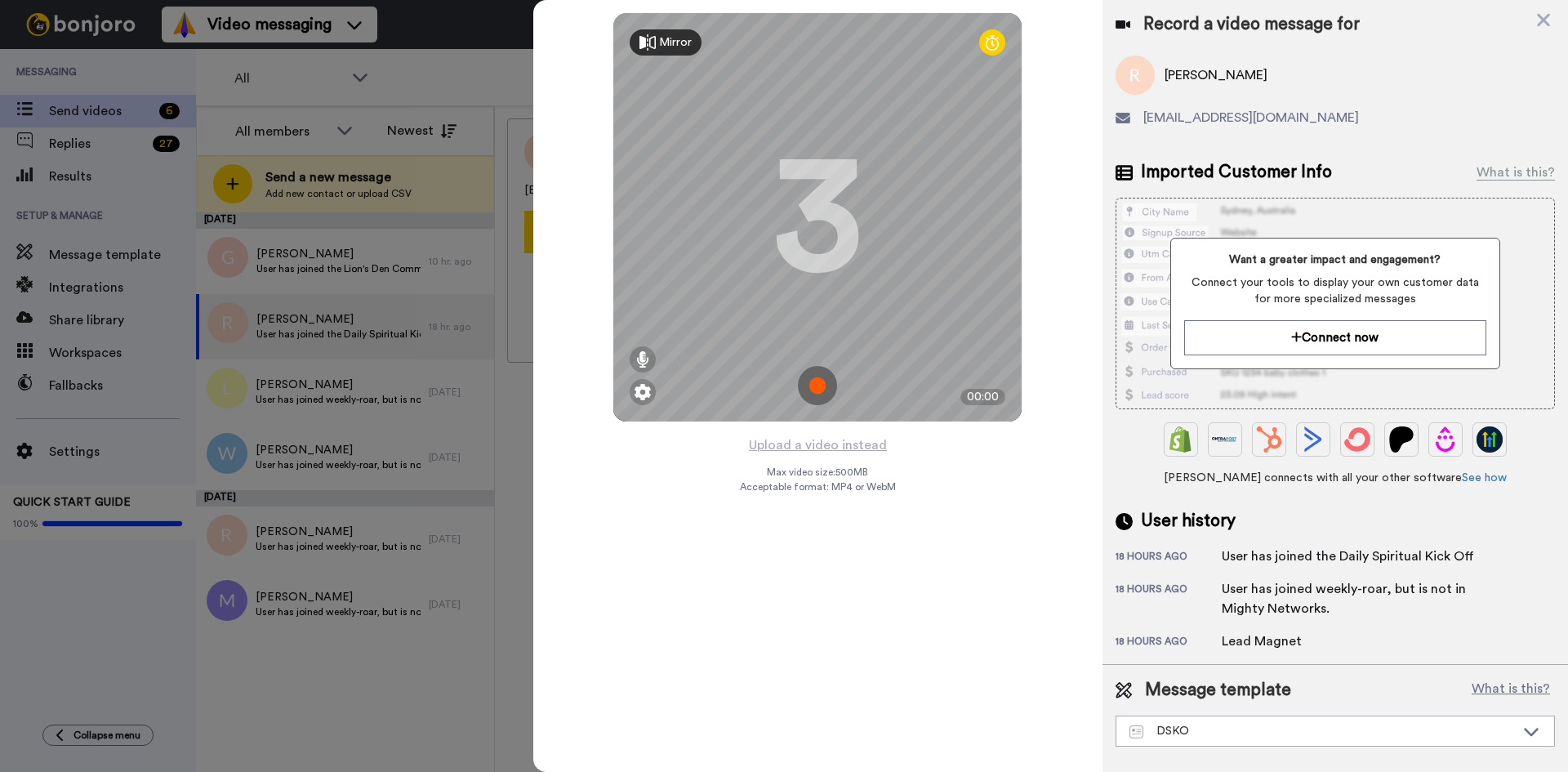
click at [817, 376] on img at bounding box center [818, 385] width 39 height 39
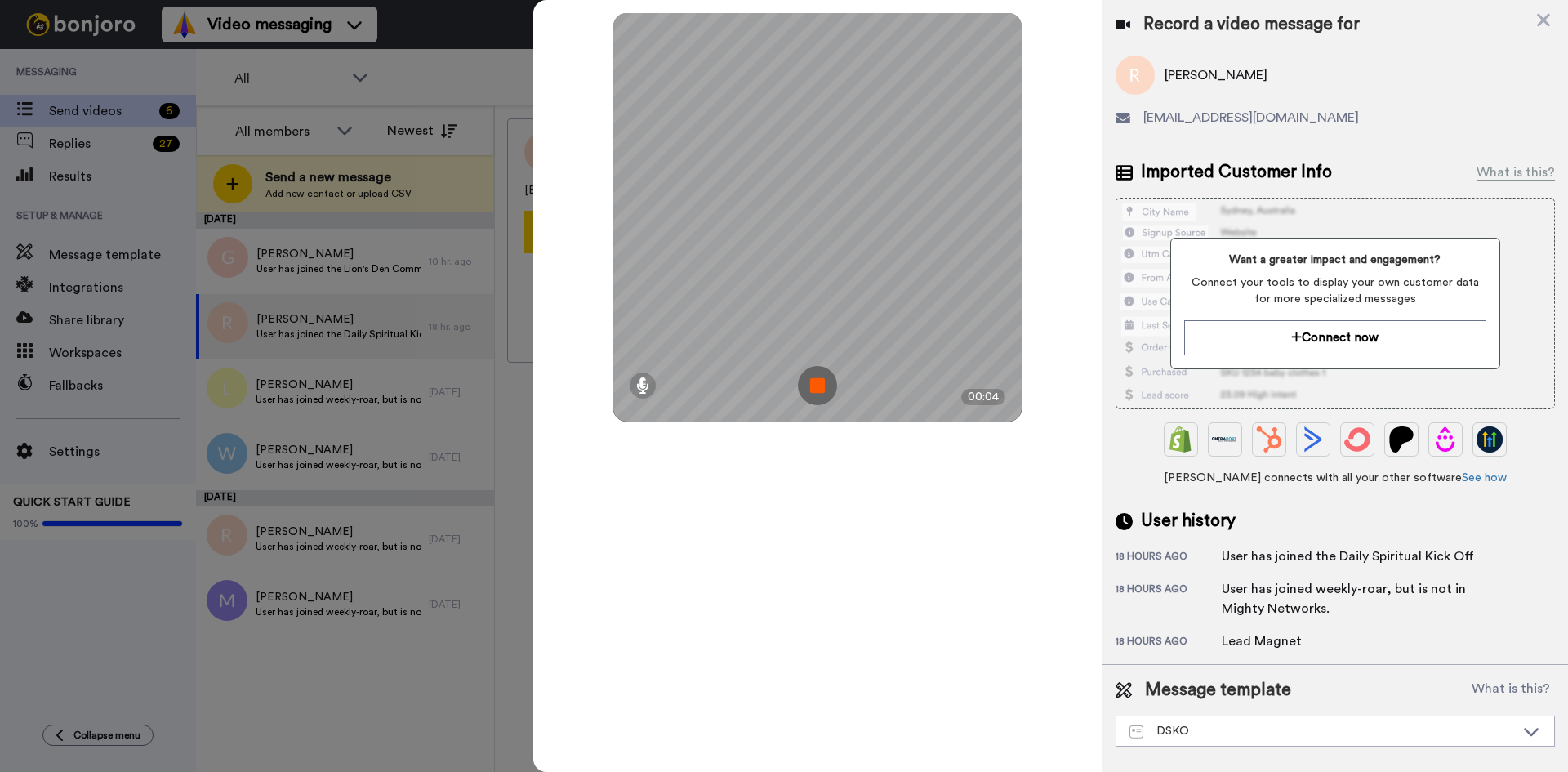
click at [817, 376] on img at bounding box center [818, 385] width 39 height 39
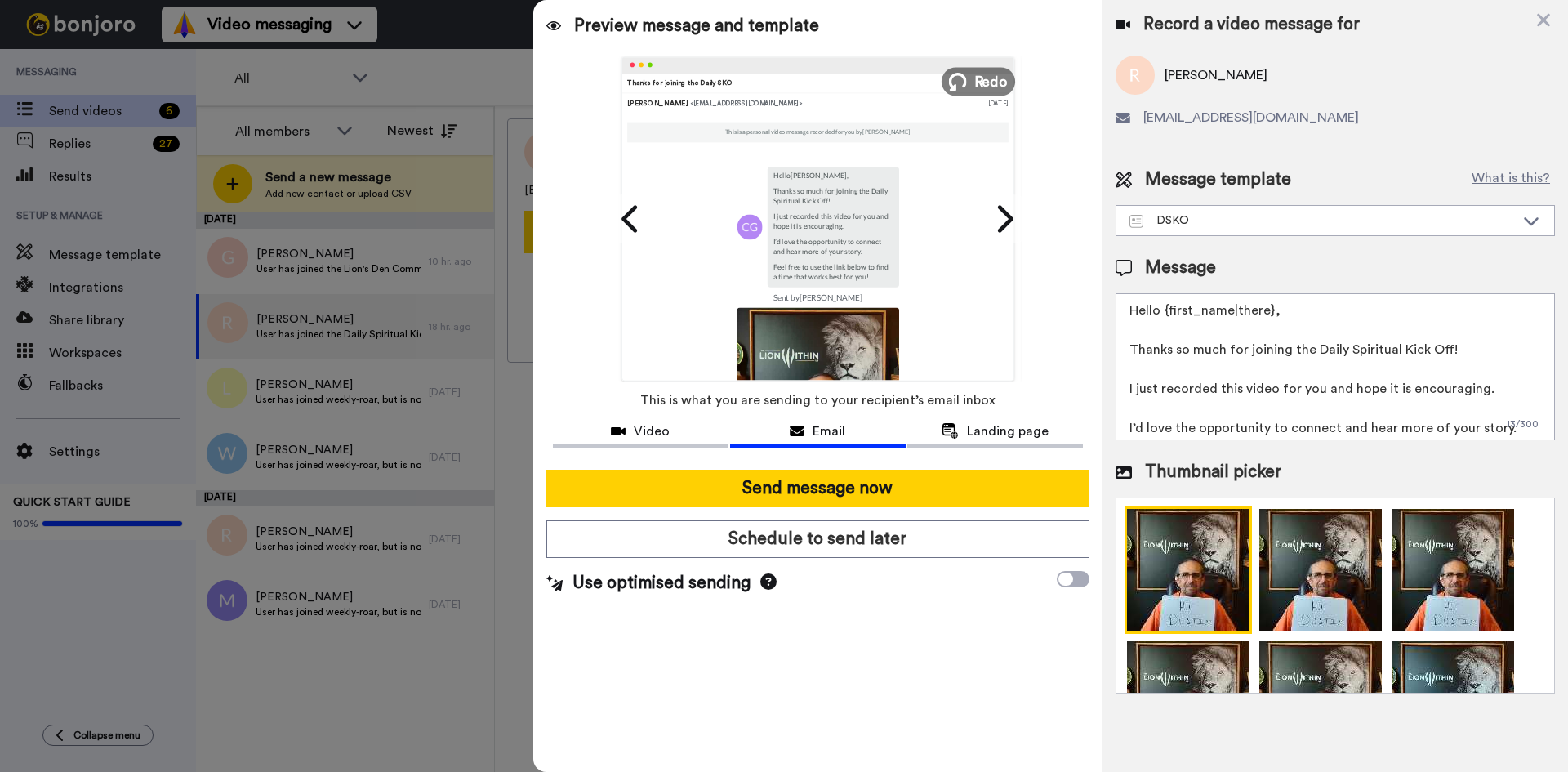
click at [968, 83] on button "Redo" at bounding box center [977, 80] width 73 height 28
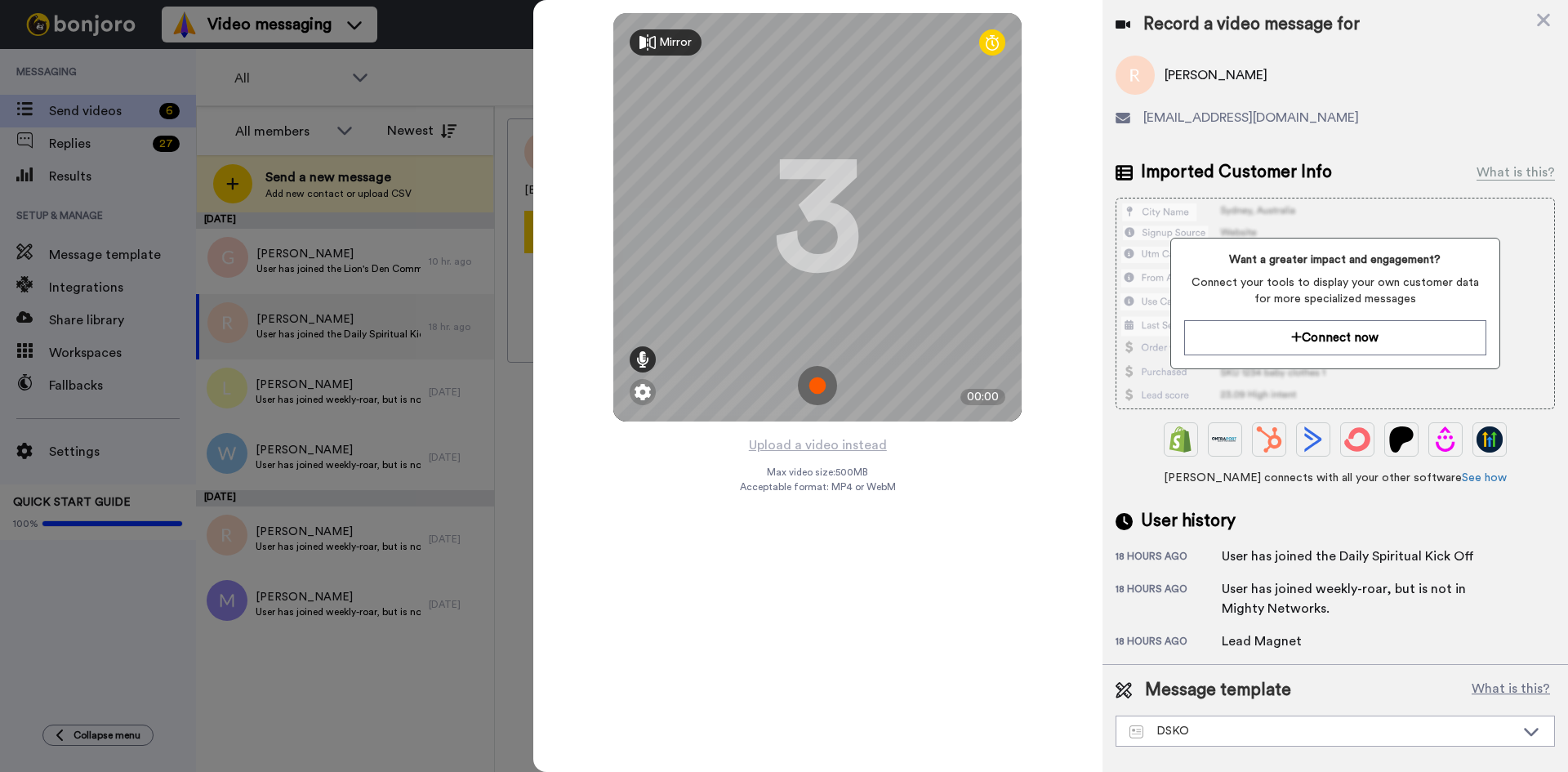
click at [642, 356] on icon at bounding box center [641, 359] width 13 height 17
click at [826, 392] on img at bounding box center [818, 385] width 39 height 39
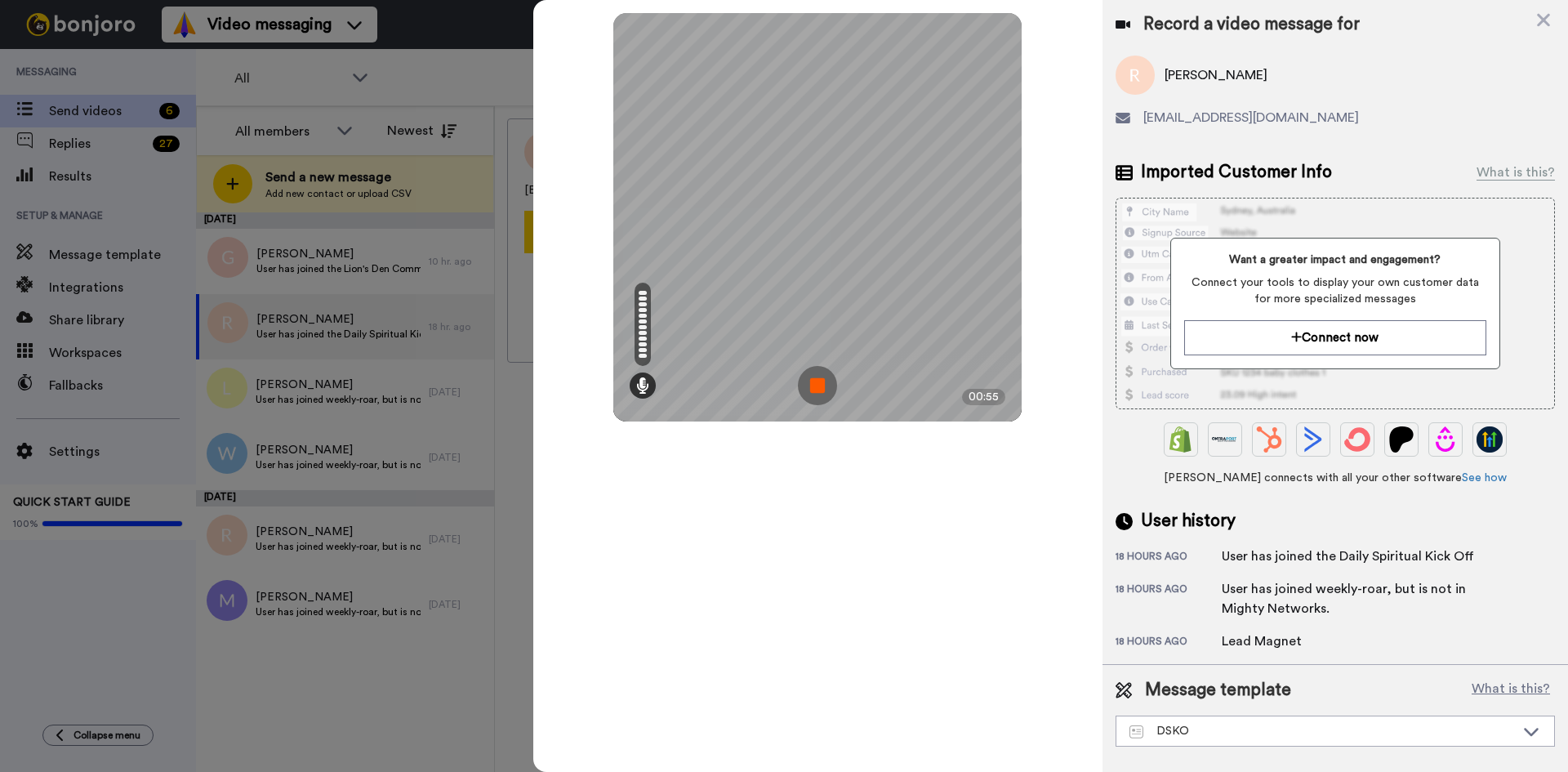
click at [821, 391] on img at bounding box center [818, 385] width 39 height 39
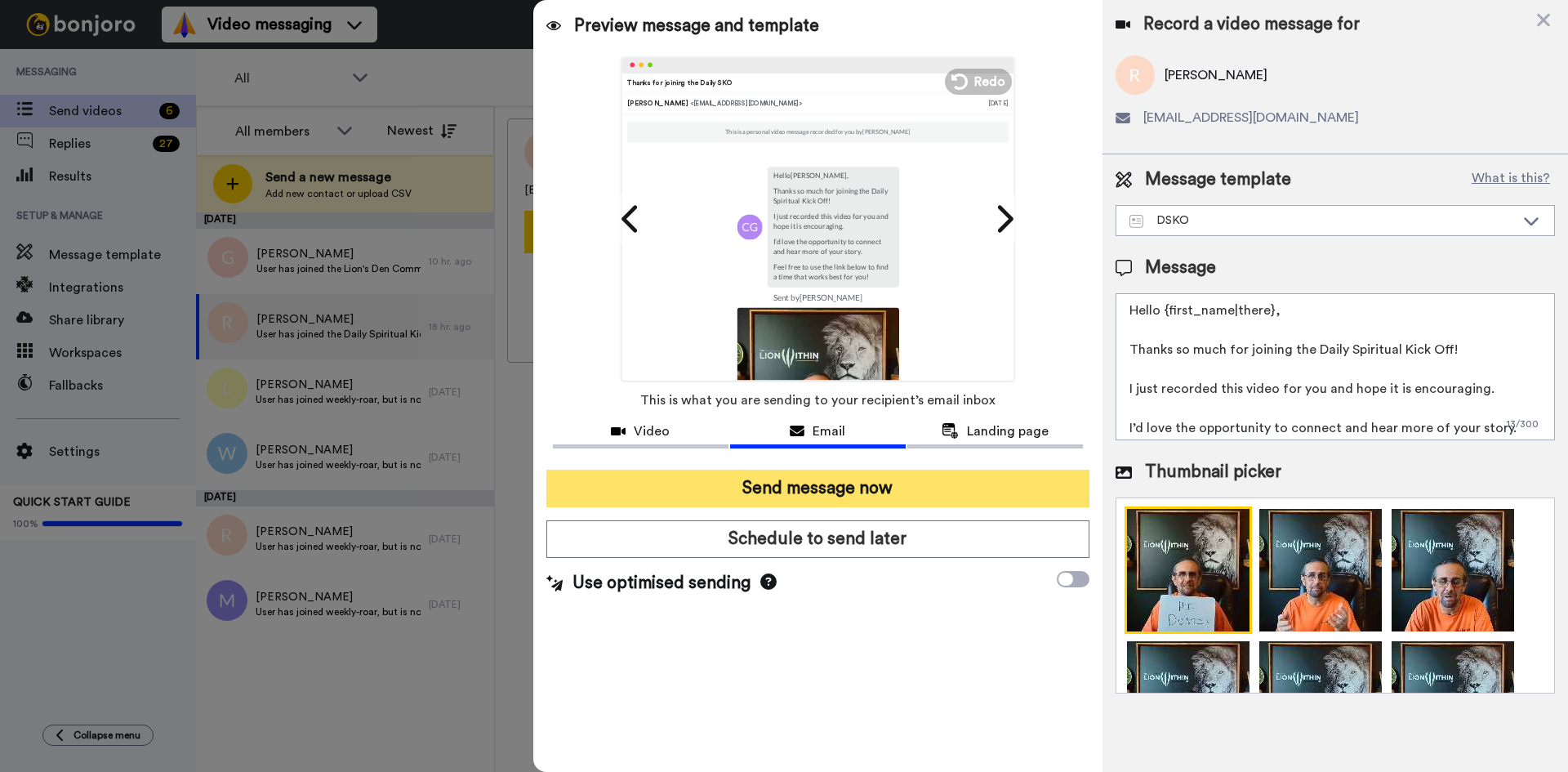
click at [879, 481] on button "Send message now" at bounding box center [818, 488] width 543 height 37
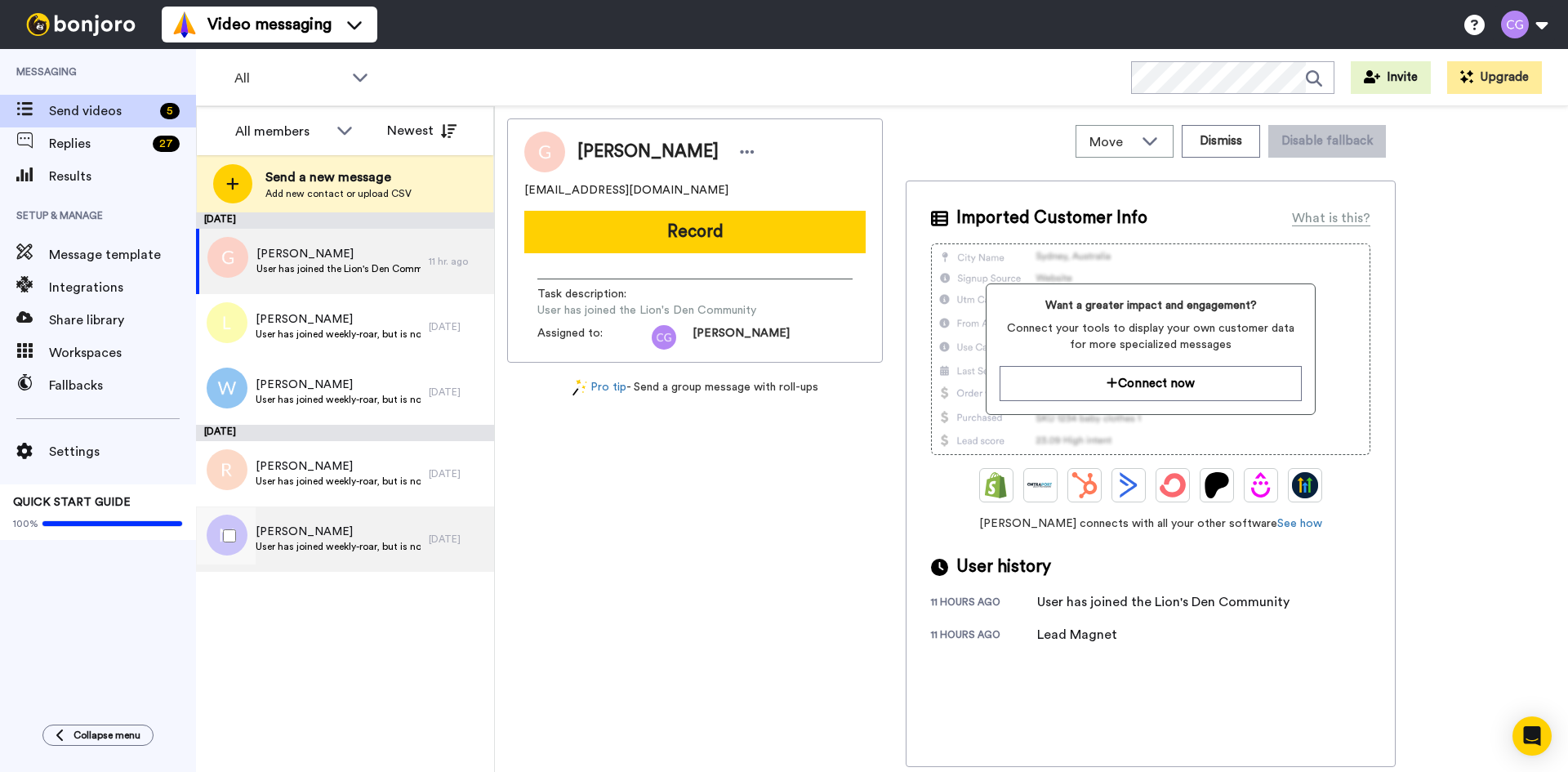
click at [375, 543] on span "User has joined weekly-roar, but is not in Mighty Networks." at bounding box center [338, 546] width 165 height 13
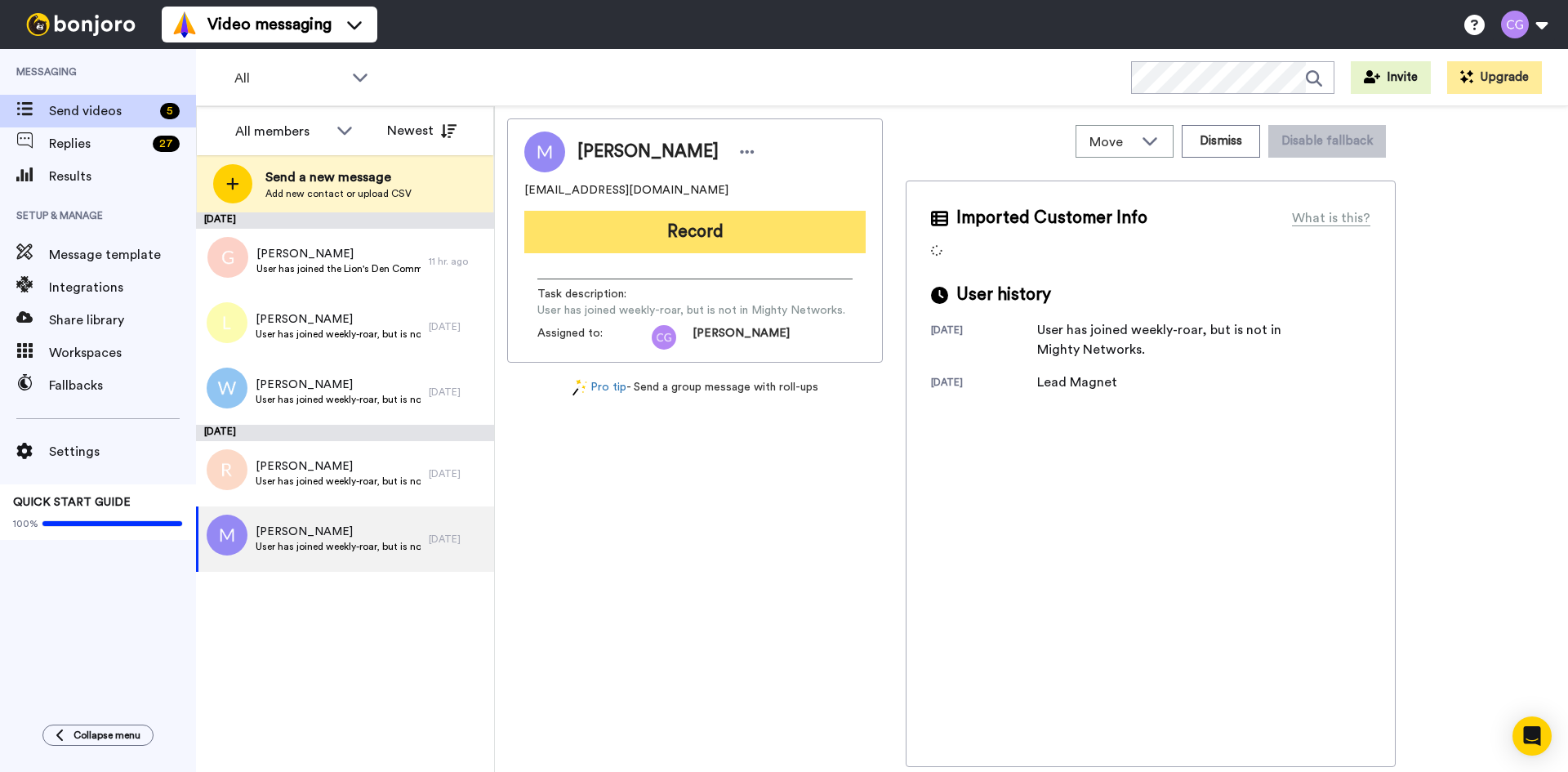
click at [662, 238] on button "Record" at bounding box center [694, 231] width 341 height 42
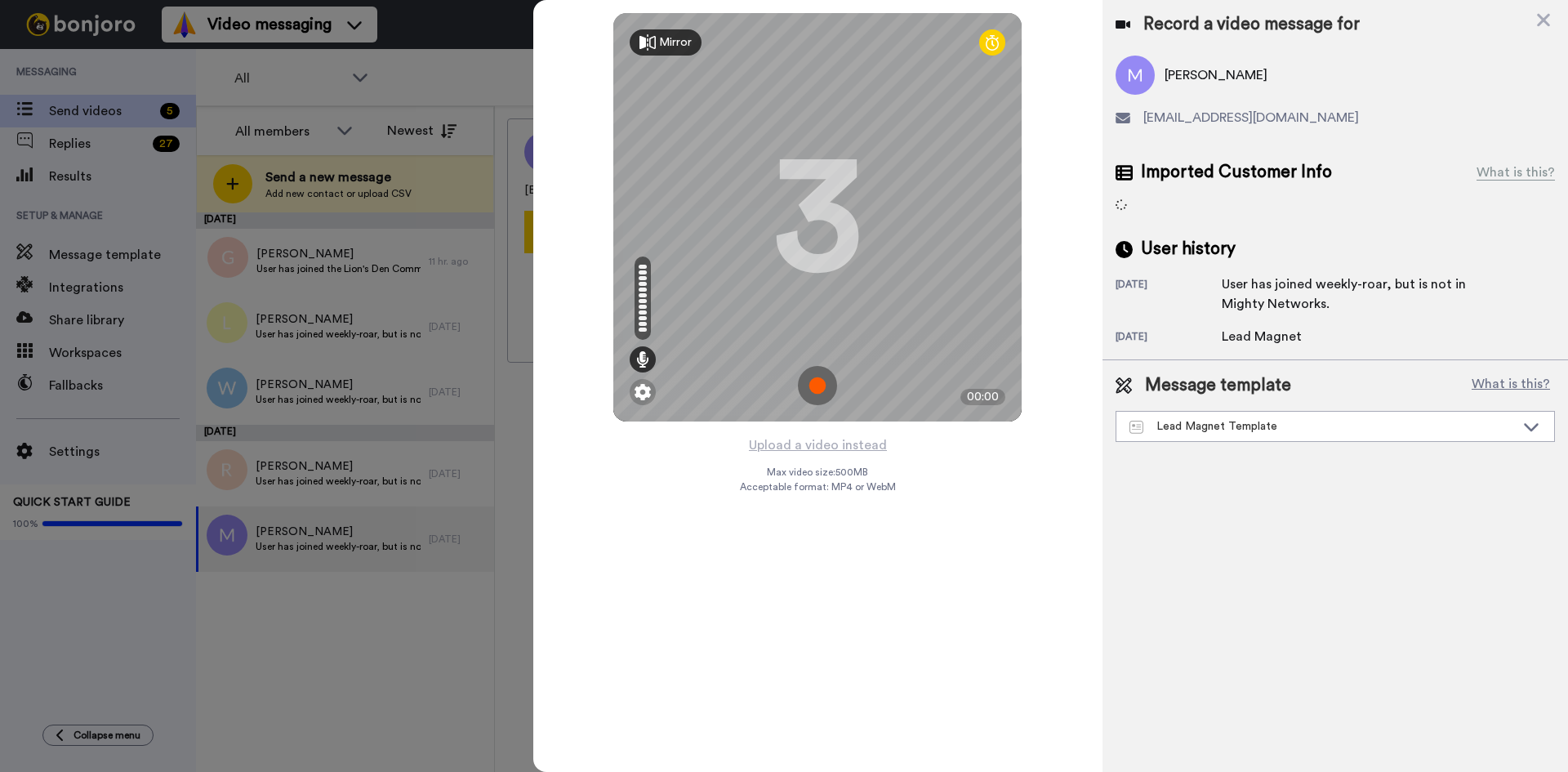
click at [811, 380] on img at bounding box center [818, 385] width 39 height 39
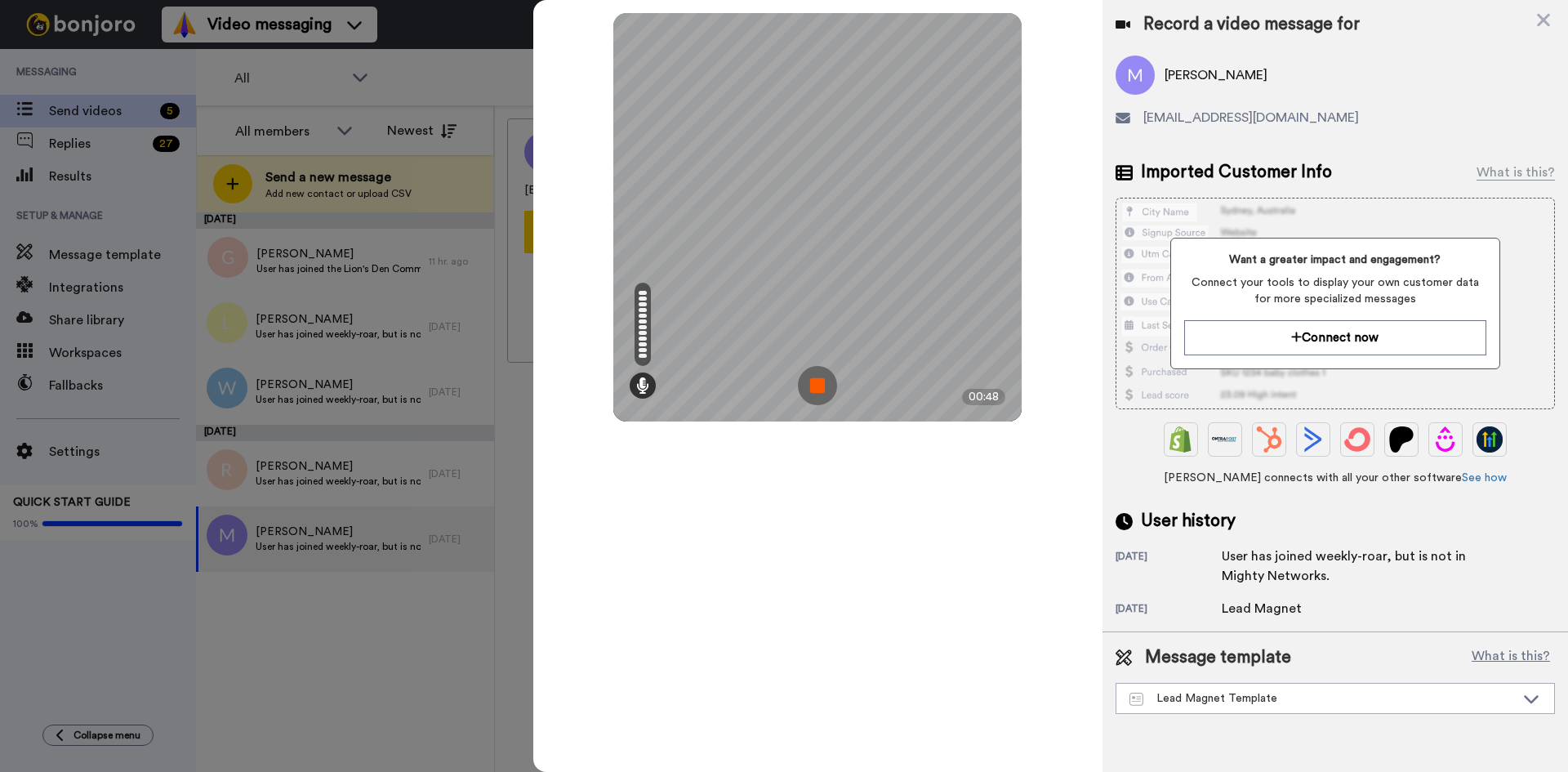
click at [823, 386] on img at bounding box center [818, 385] width 39 height 39
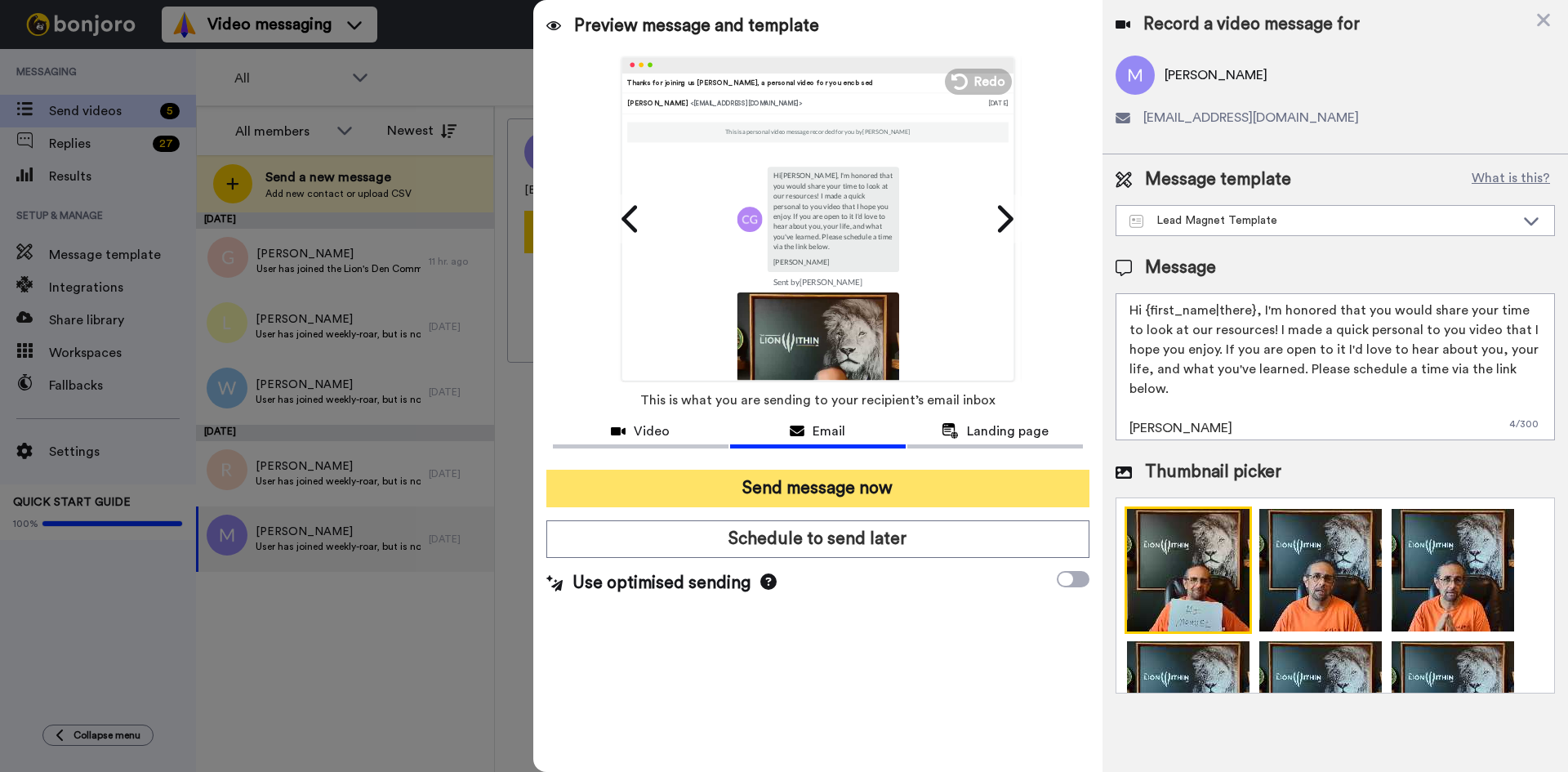
click at [787, 484] on button "Send message now" at bounding box center [818, 488] width 543 height 37
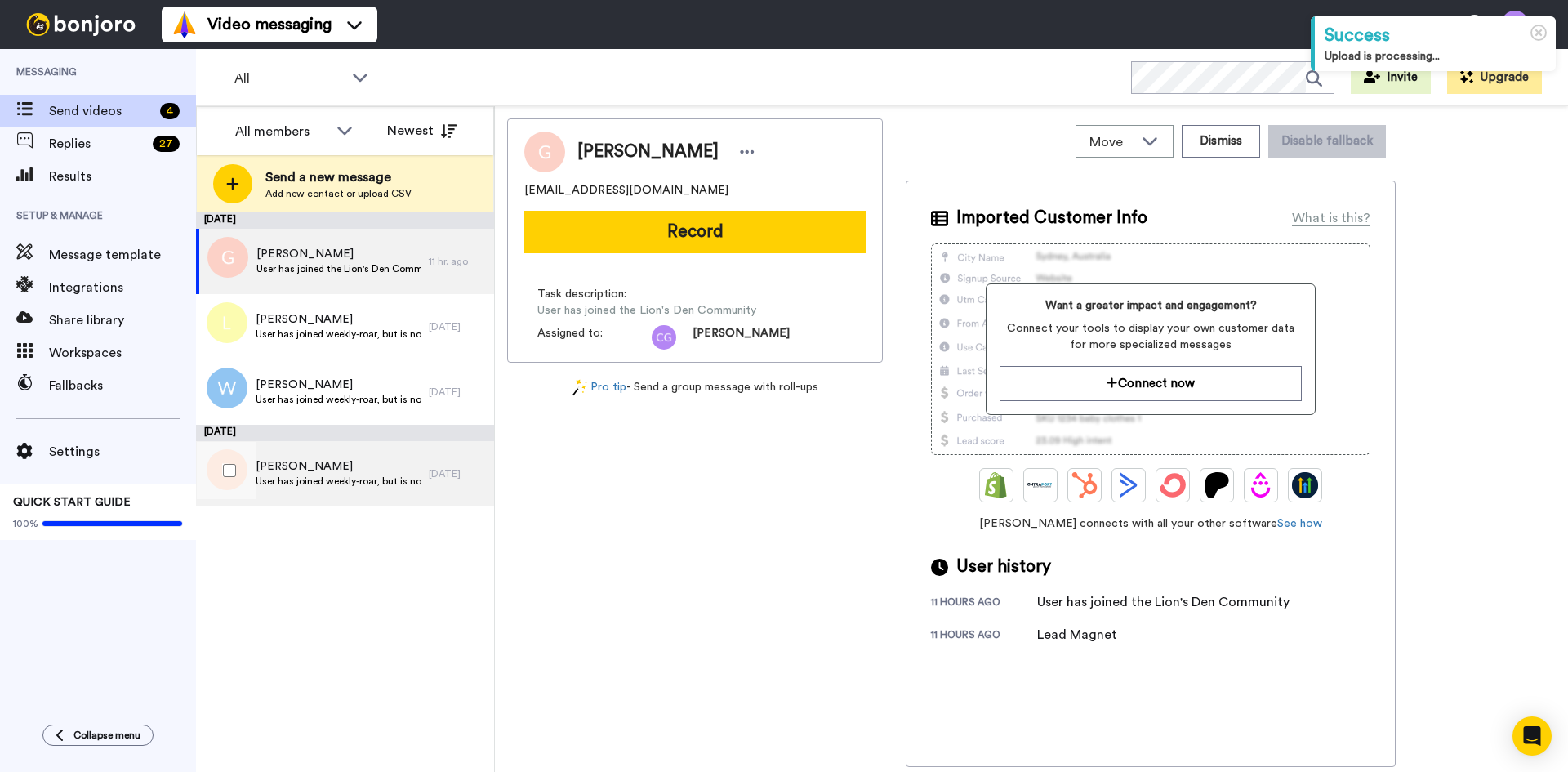
click at [398, 476] on span "User has joined weekly-roar, but is not in Mighty Networks." at bounding box center [338, 480] width 165 height 13
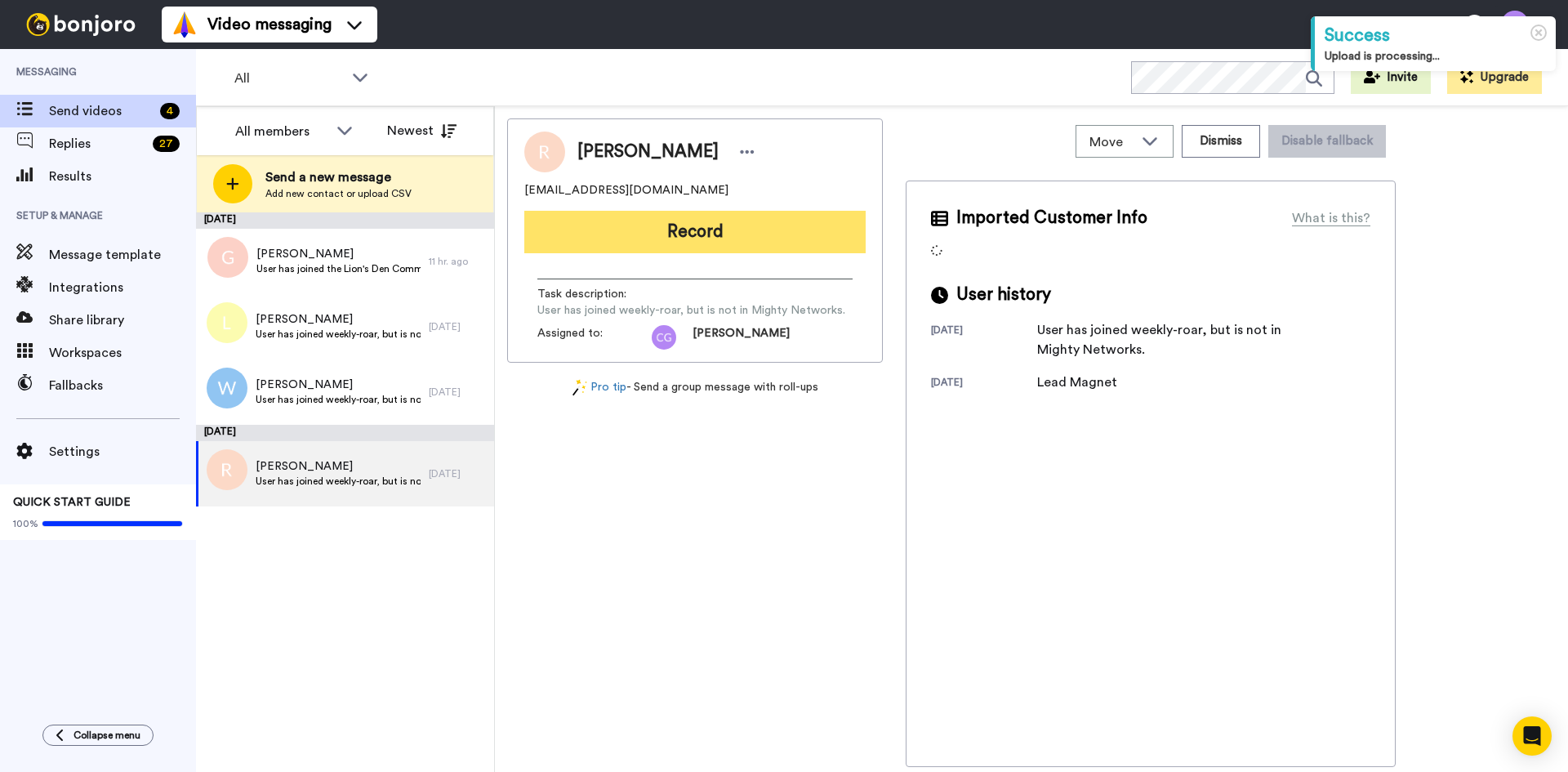
click at [670, 231] on button "Record" at bounding box center [694, 231] width 341 height 42
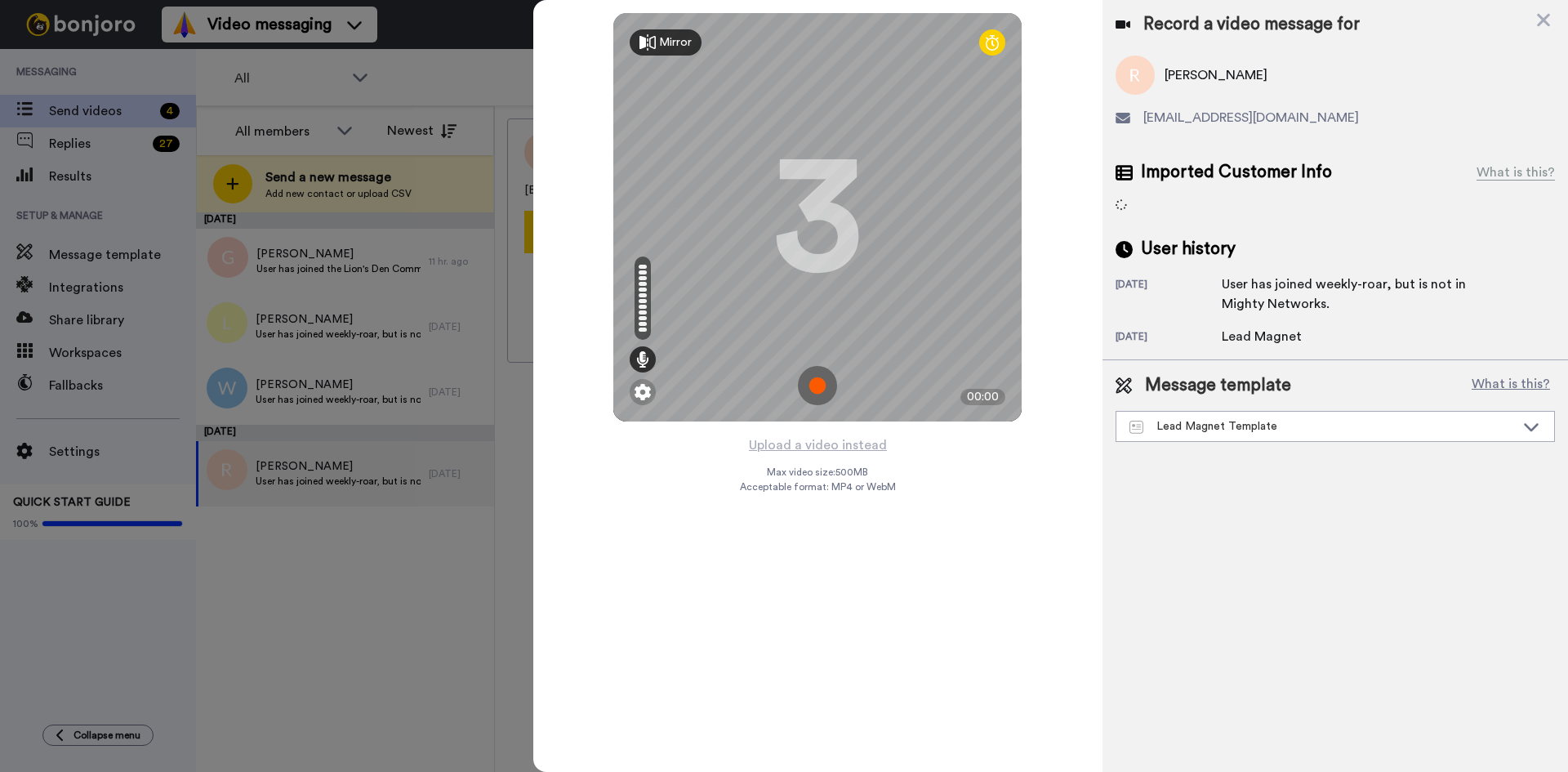
click at [823, 380] on img at bounding box center [818, 385] width 39 height 39
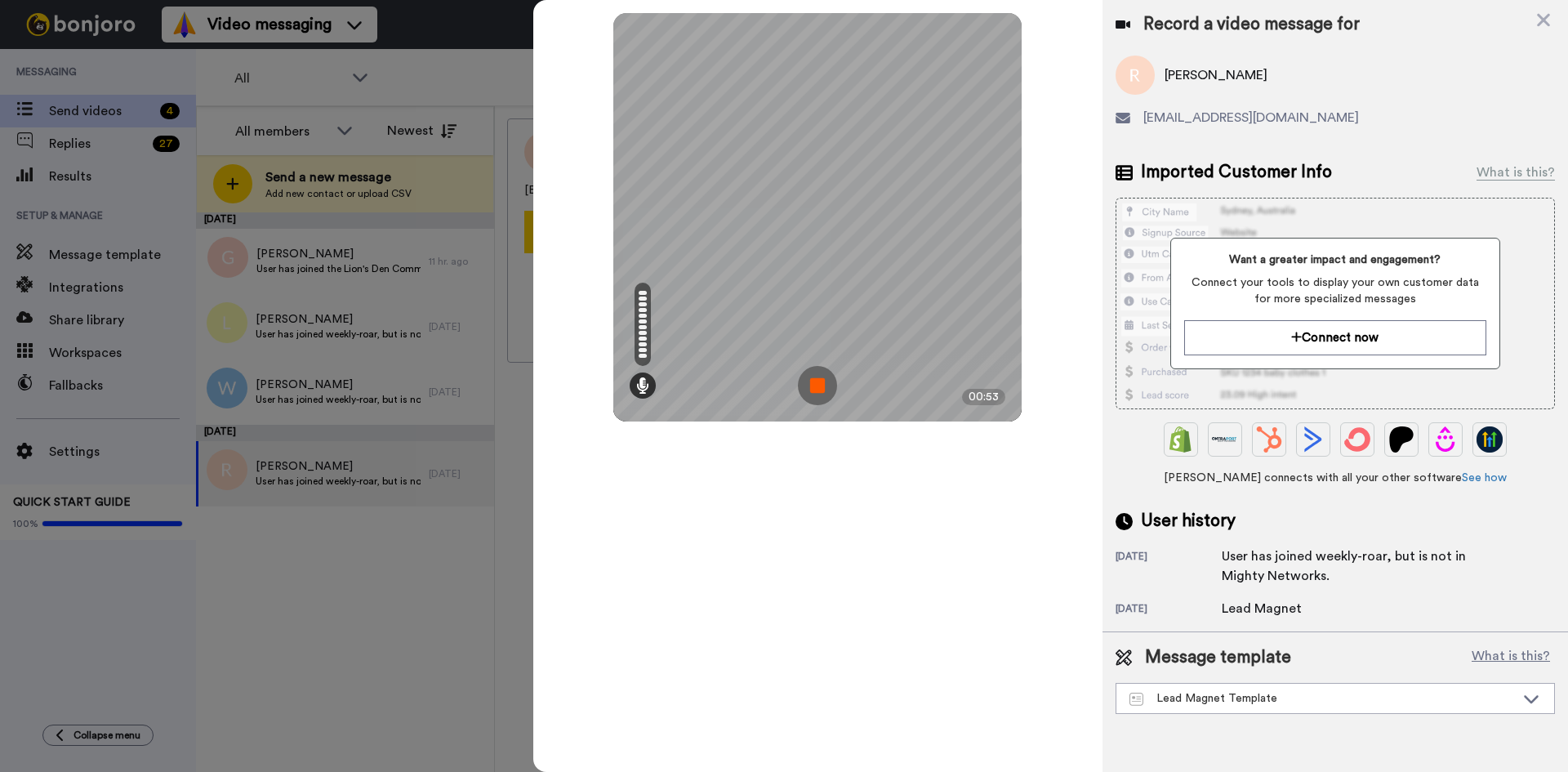
click at [823, 381] on img at bounding box center [818, 385] width 39 height 39
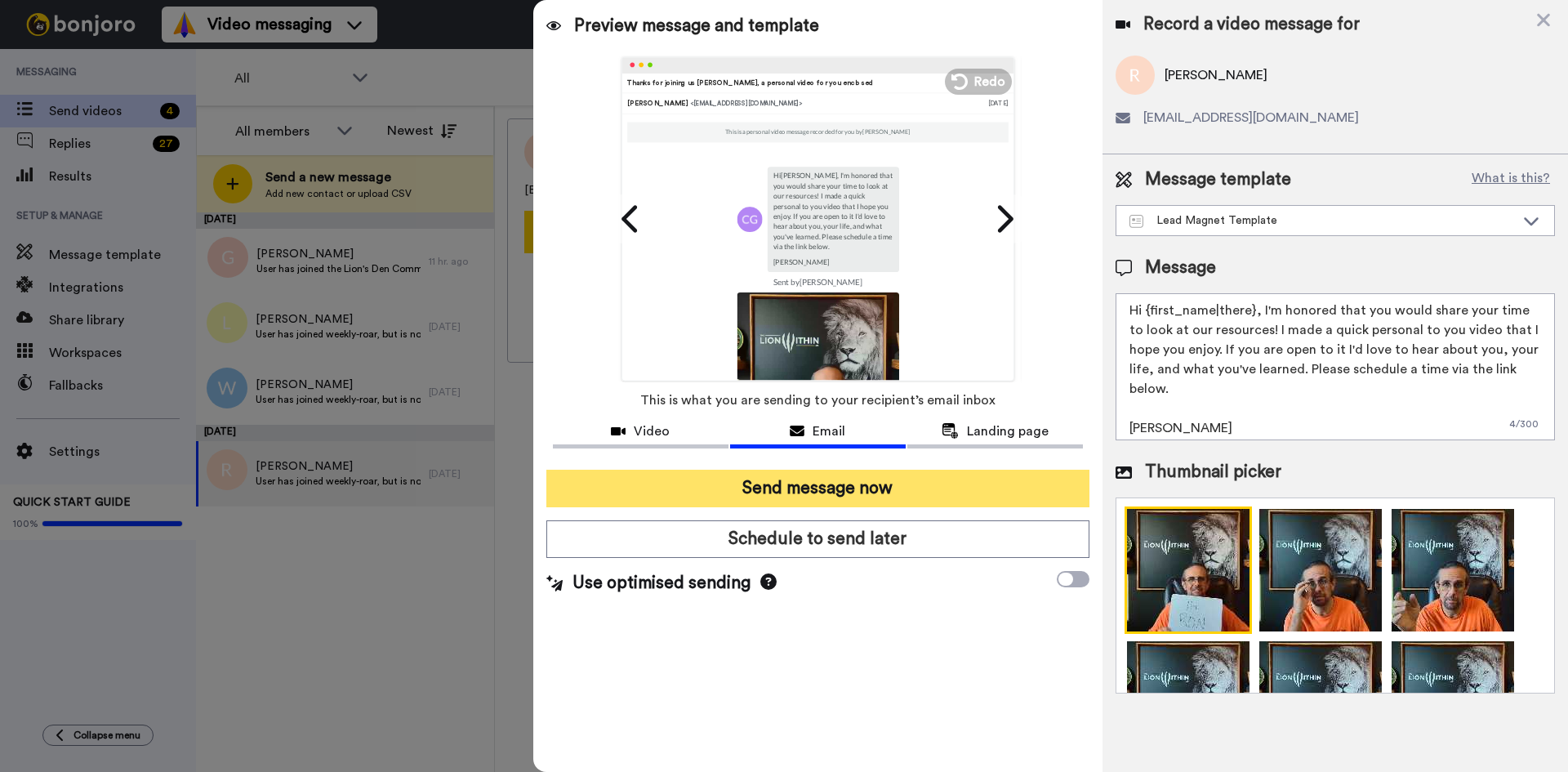
click at [797, 504] on button "Send message now" at bounding box center [818, 488] width 543 height 37
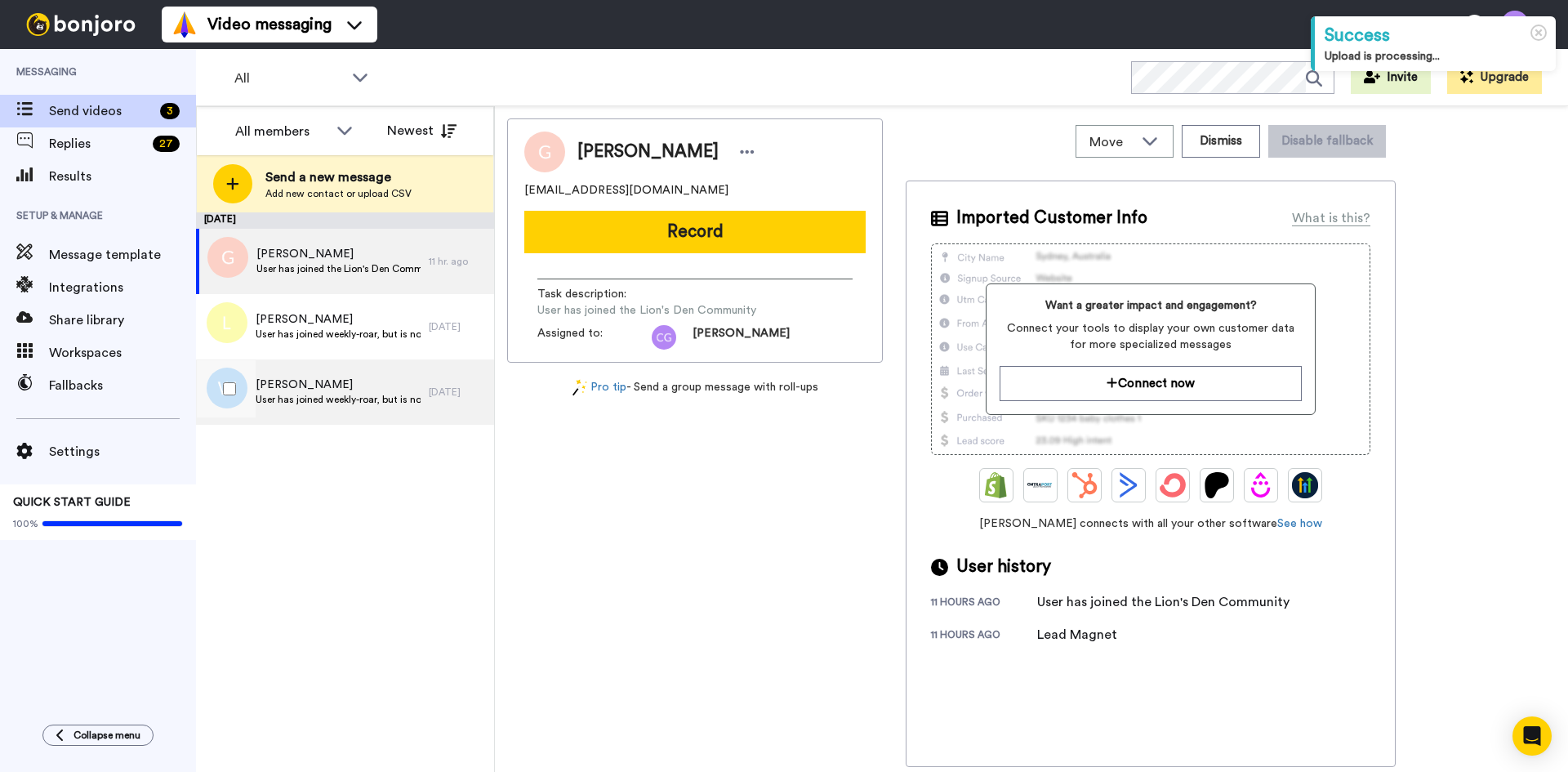
click at [386, 385] on span "[PERSON_NAME]" at bounding box center [338, 384] width 165 height 17
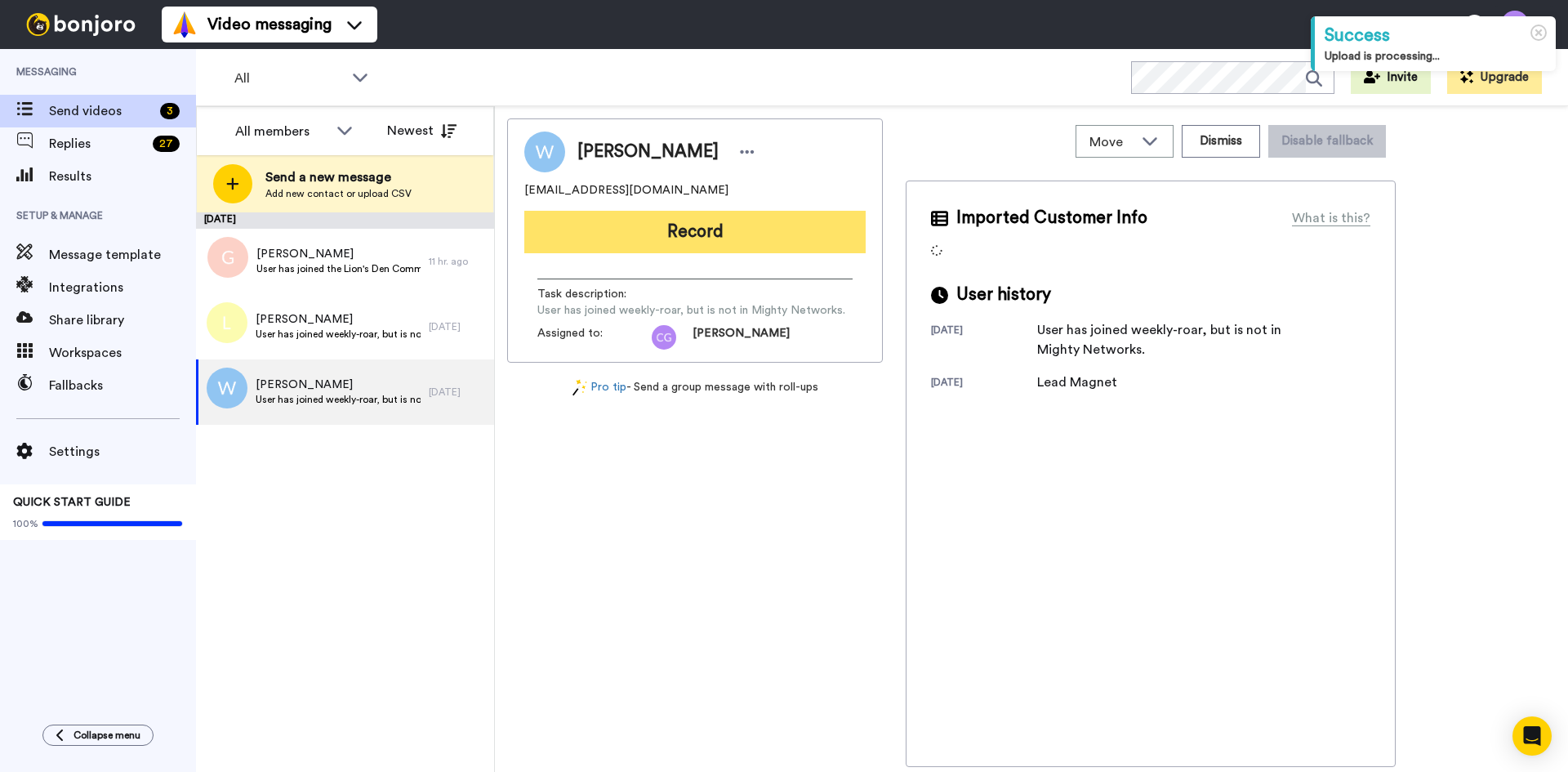
click at [679, 238] on button "Record" at bounding box center [694, 231] width 341 height 42
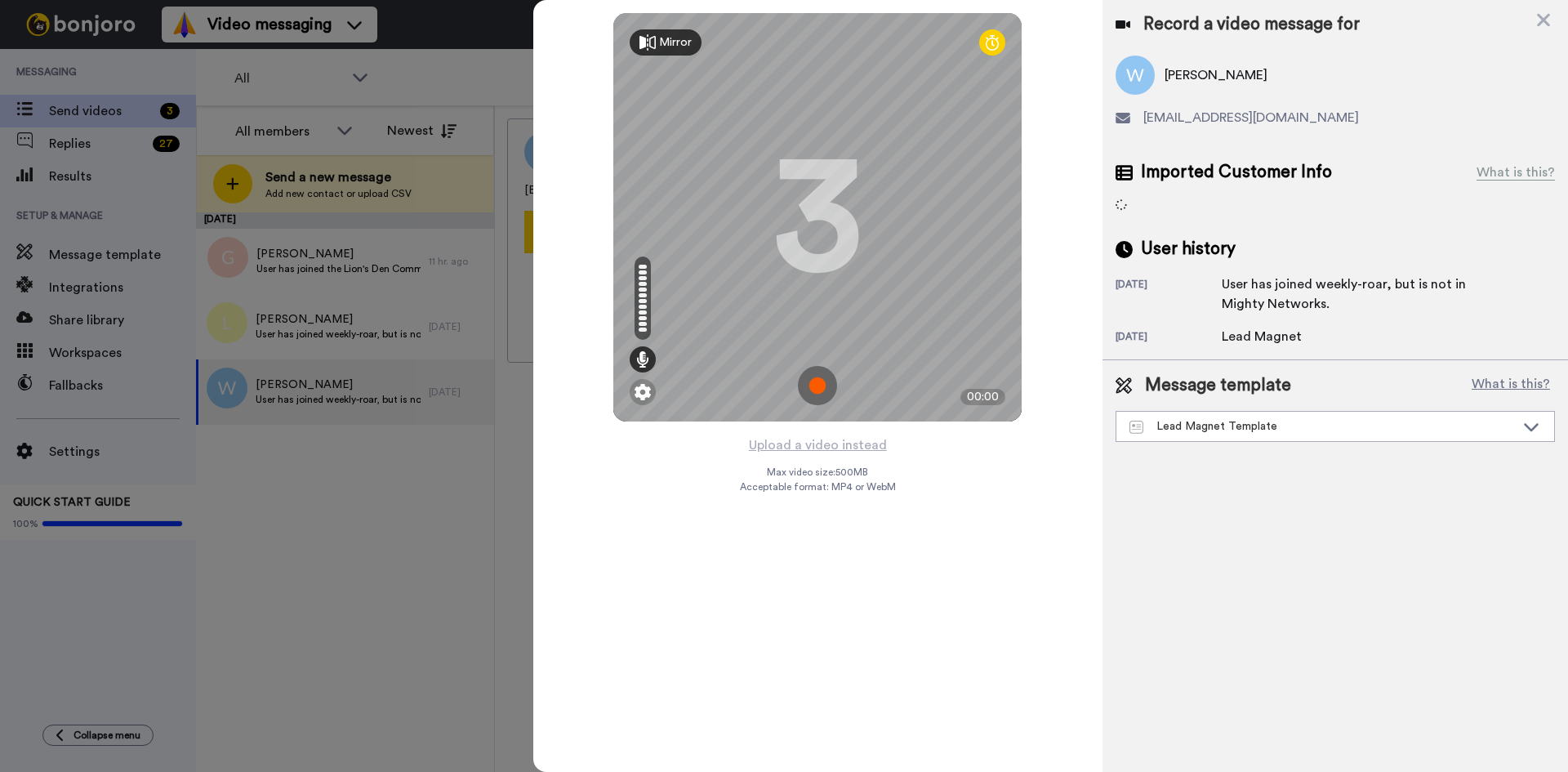
click at [818, 381] on img at bounding box center [818, 385] width 39 height 39
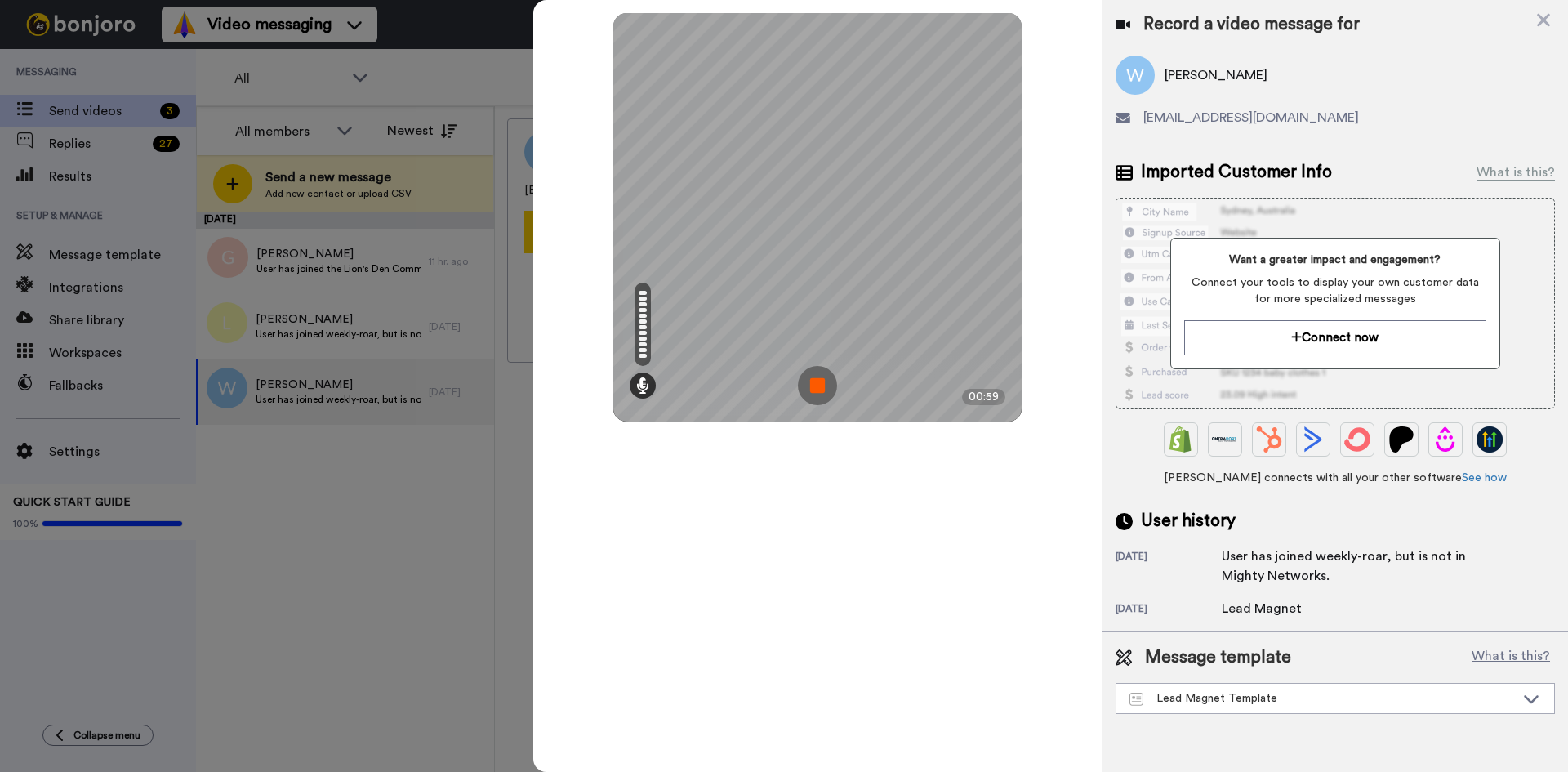
click at [817, 381] on img at bounding box center [818, 385] width 39 height 39
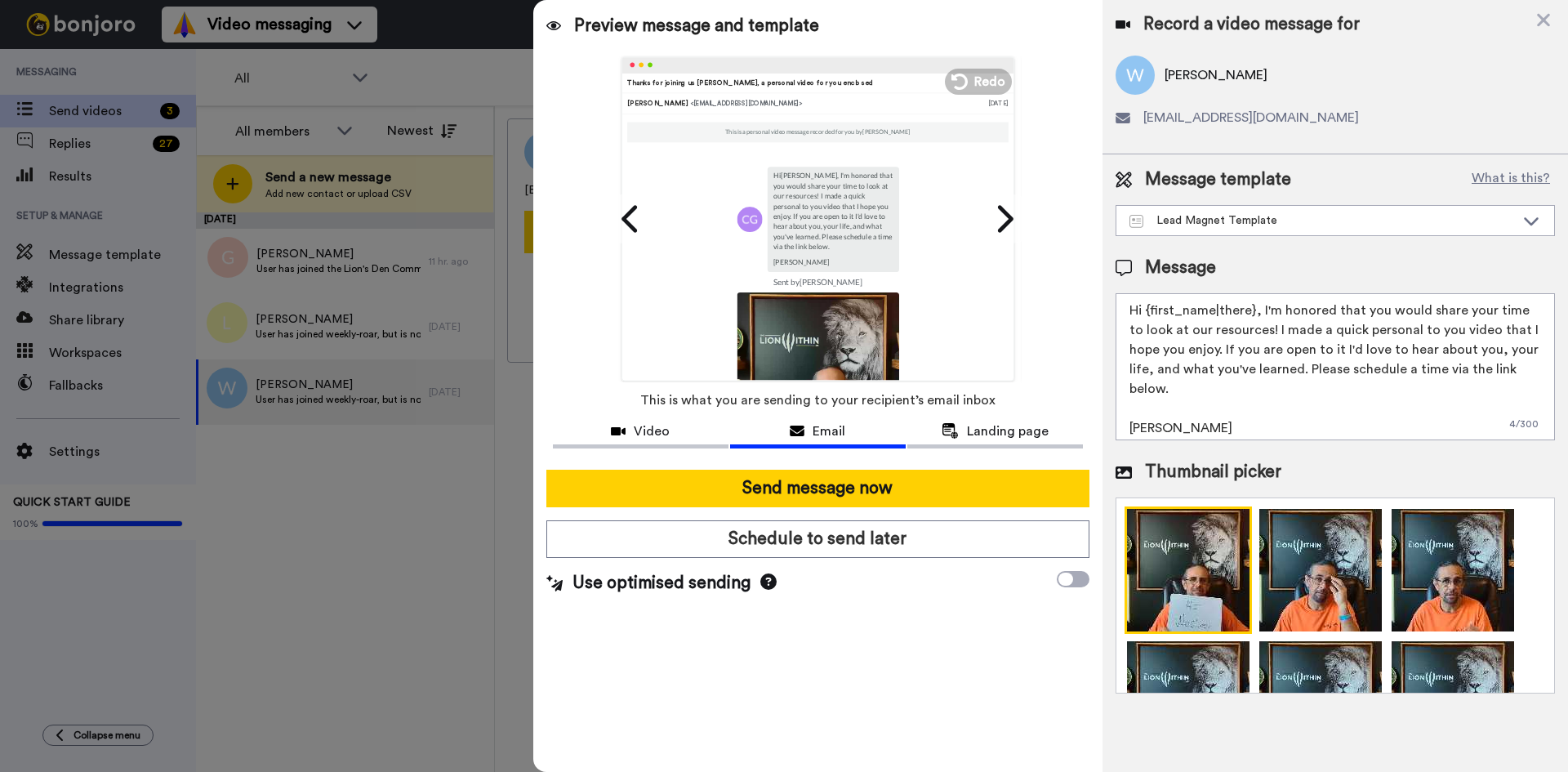
drag, startPoint x: 1154, startPoint y: 312, endPoint x: 1251, endPoint y: 314, distance: 97.0
click at [1251, 314] on textarea "Hi {first_name|there}, I'm honored that you would share your time to look at ou…" at bounding box center [1335, 366] width 440 height 147
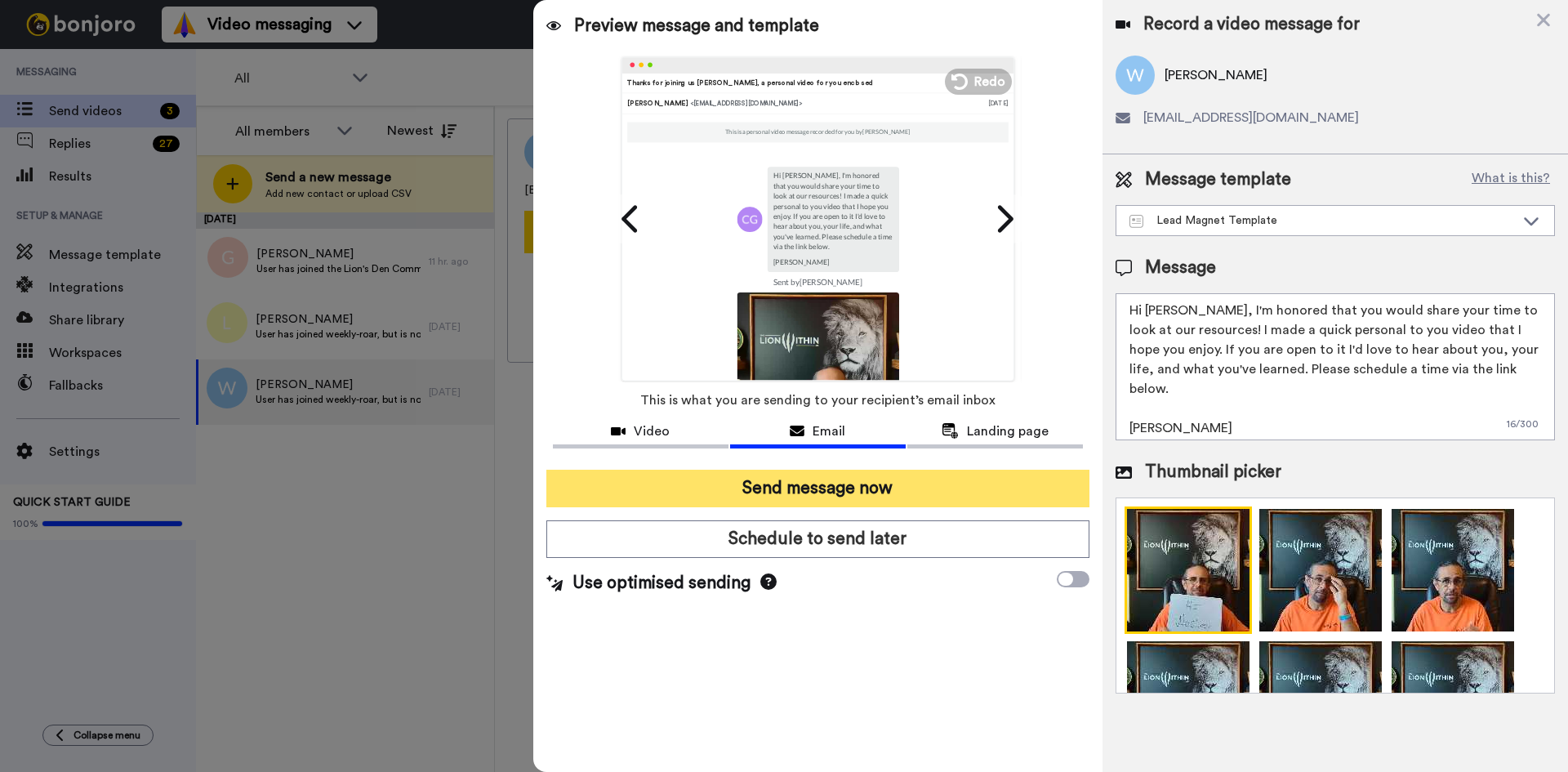
type textarea "Hi Wesley, I'm honored that you would share your time to look at our resources!…"
click at [884, 479] on button "Send message now" at bounding box center [818, 488] width 543 height 37
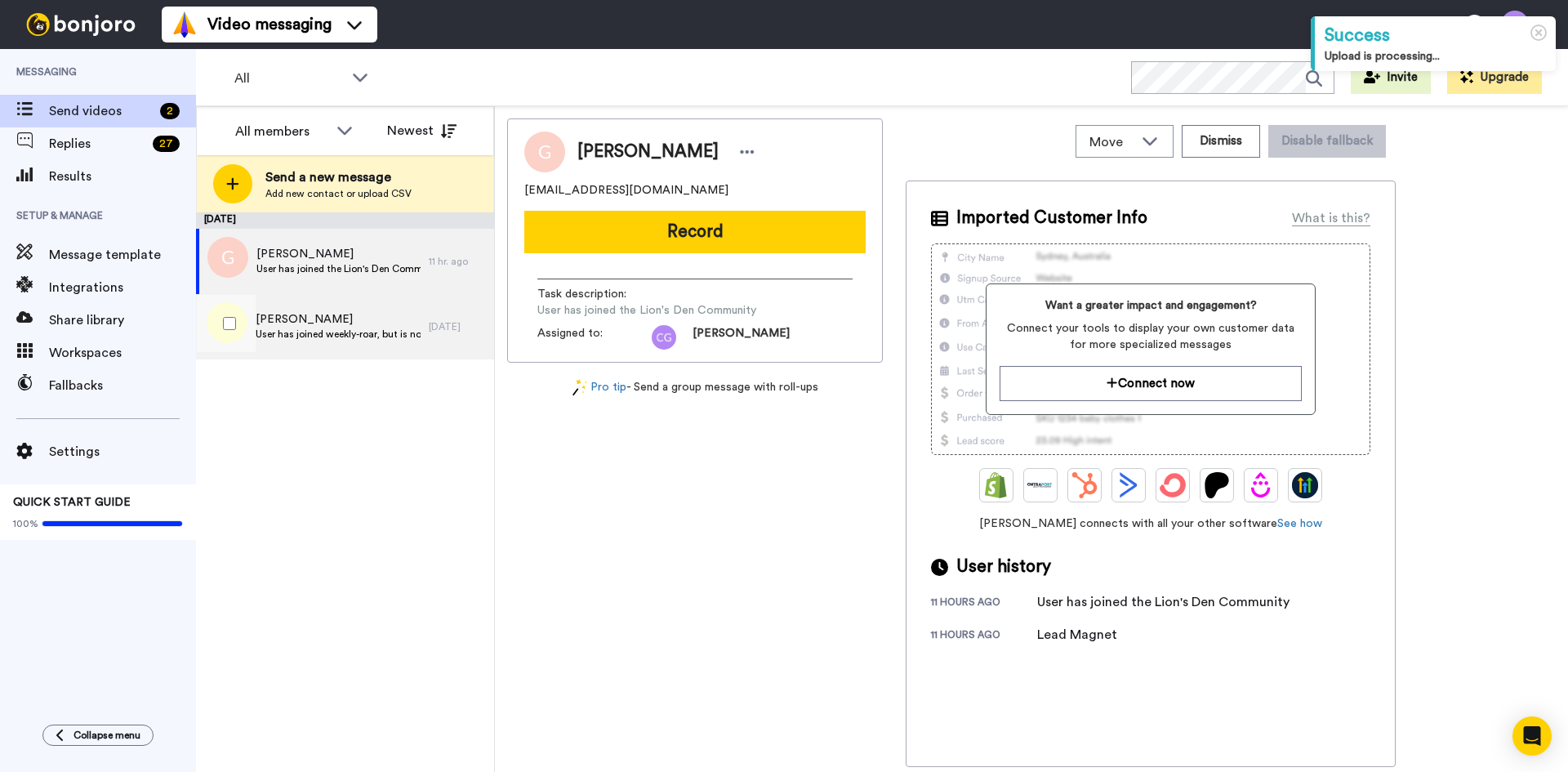
click at [320, 310] on div "[PERSON_NAME] User has joined weekly-roar, but is not in Mighty Networks." at bounding box center [312, 326] width 233 height 66
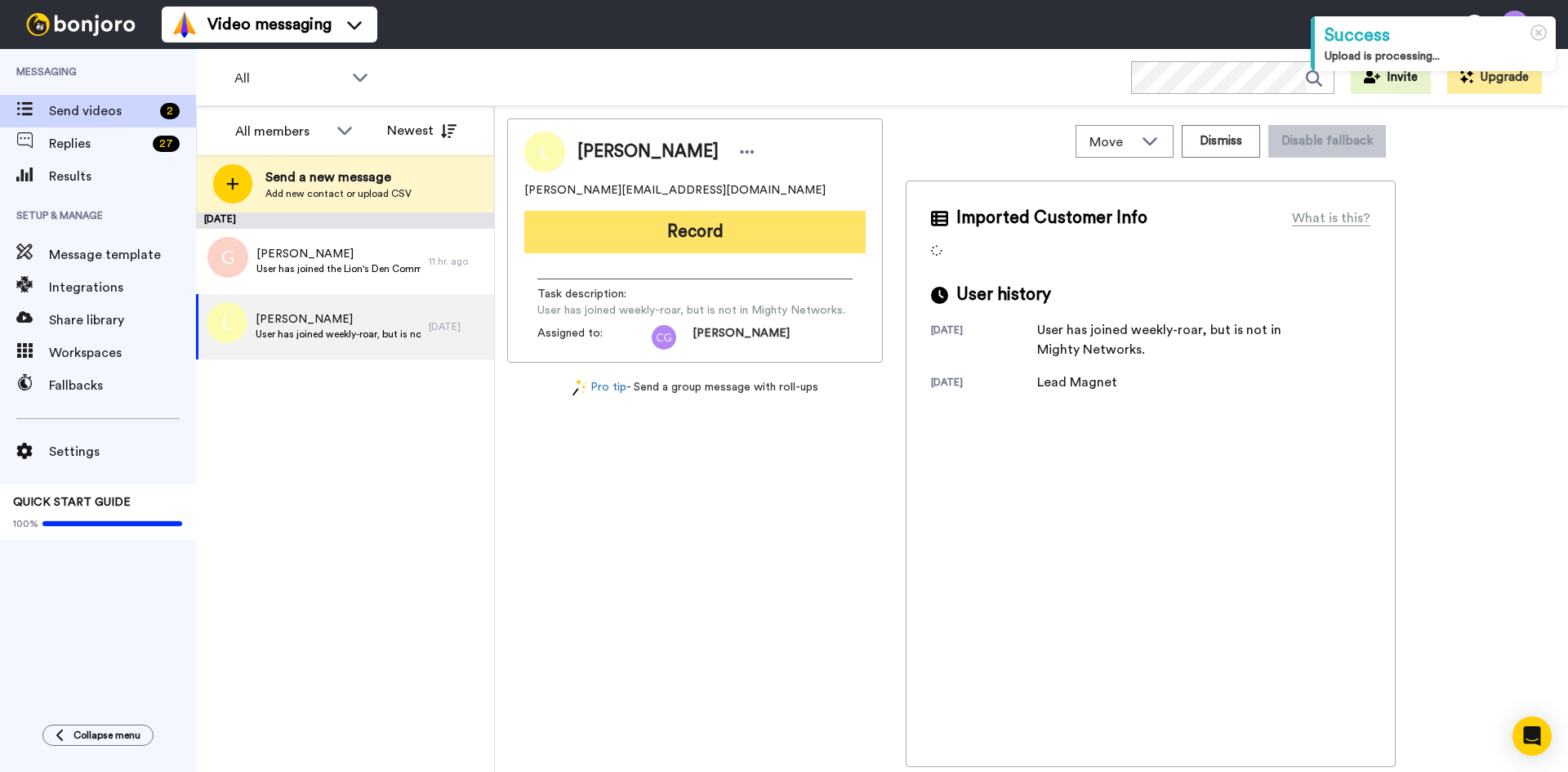
click at [732, 238] on button "Record" at bounding box center [694, 231] width 341 height 42
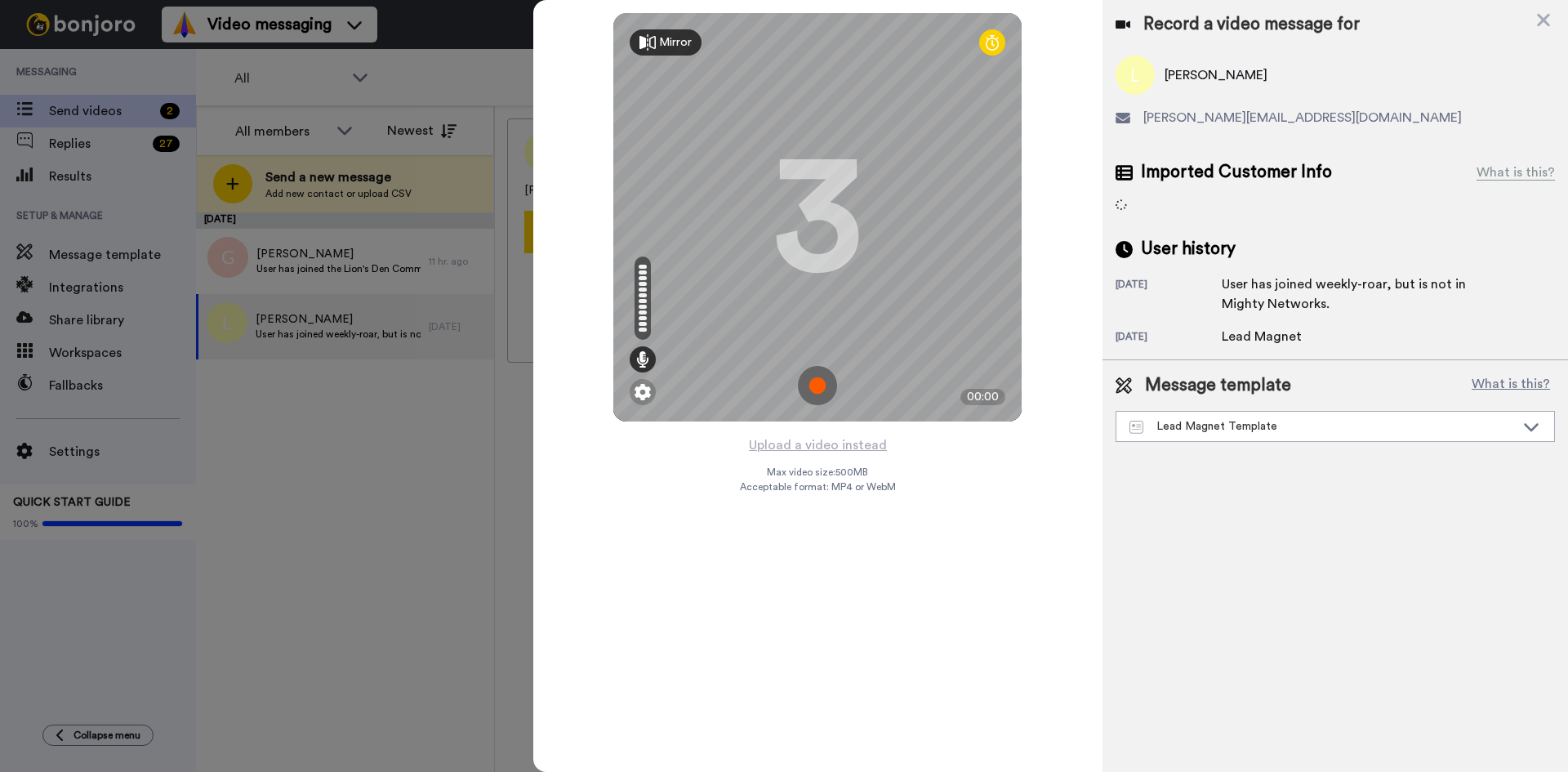
click at [817, 383] on img at bounding box center [818, 385] width 39 height 39
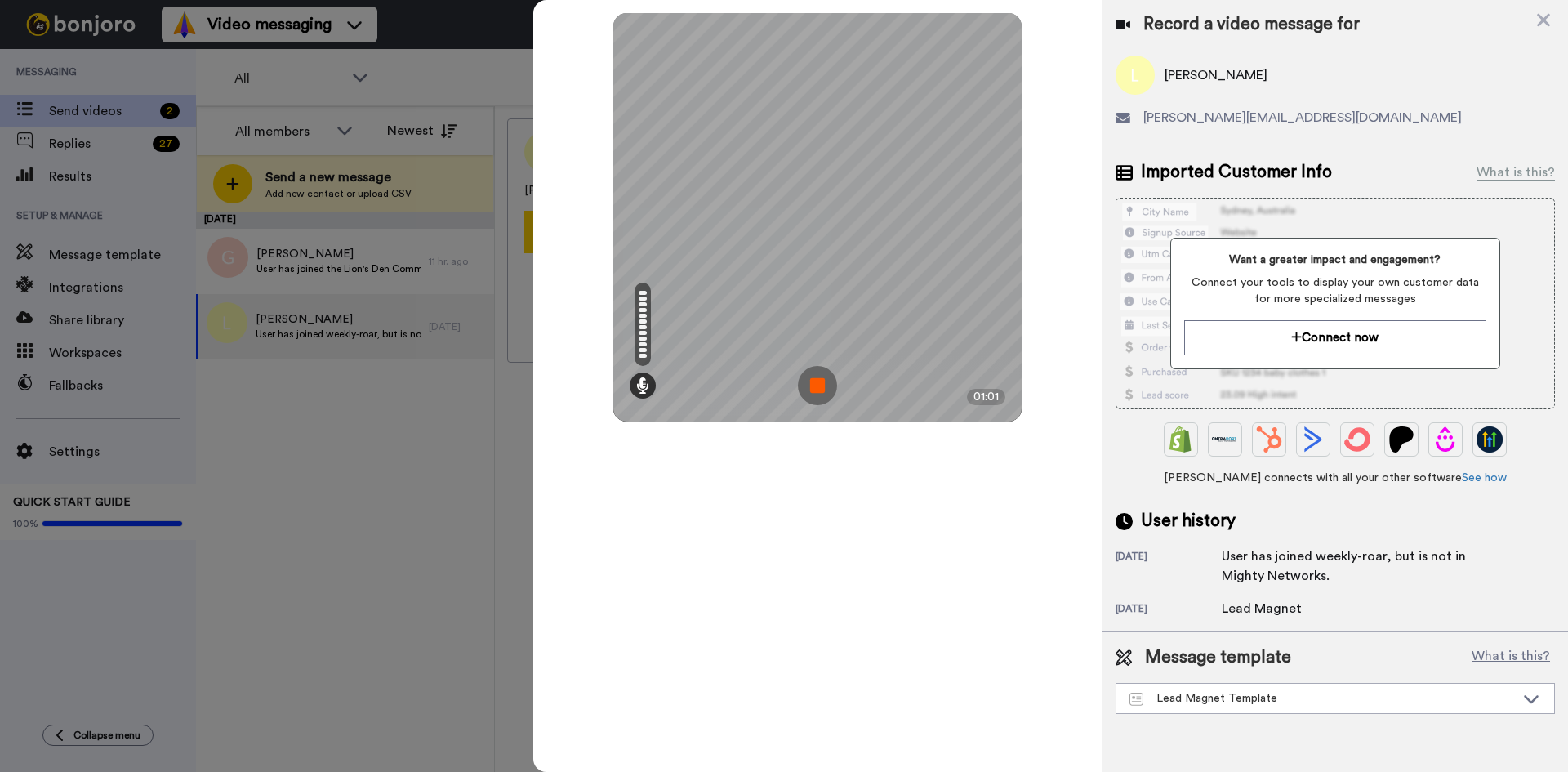
click at [821, 386] on img at bounding box center [818, 385] width 39 height 39
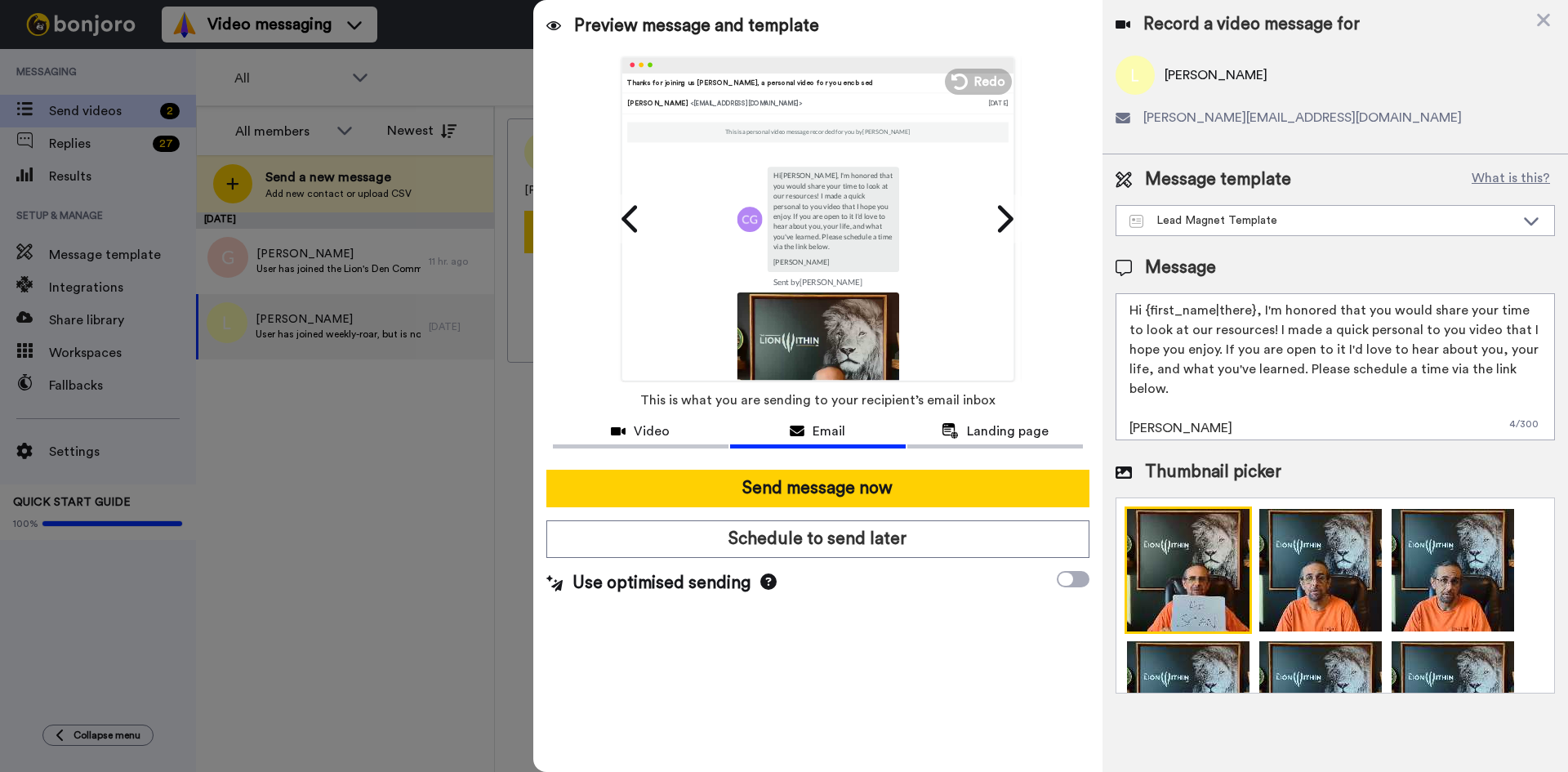
drag, startPoint x: 1145, startPoint y: 314, endPoint x: 1252, endPoint y: 319, distance: 107.1
click at [1252, 319] on textarea "Hi {first_name|there}, I'm honored that you would share your time to look at ou…" at bounding box center [1335, 366] width 440 height 147
type textarea "Hi Sean, I'm honored that you would share your time to look at our resources! I…"
click at [863, 464] on div at bounding box center [817, 462] width 530 height 13
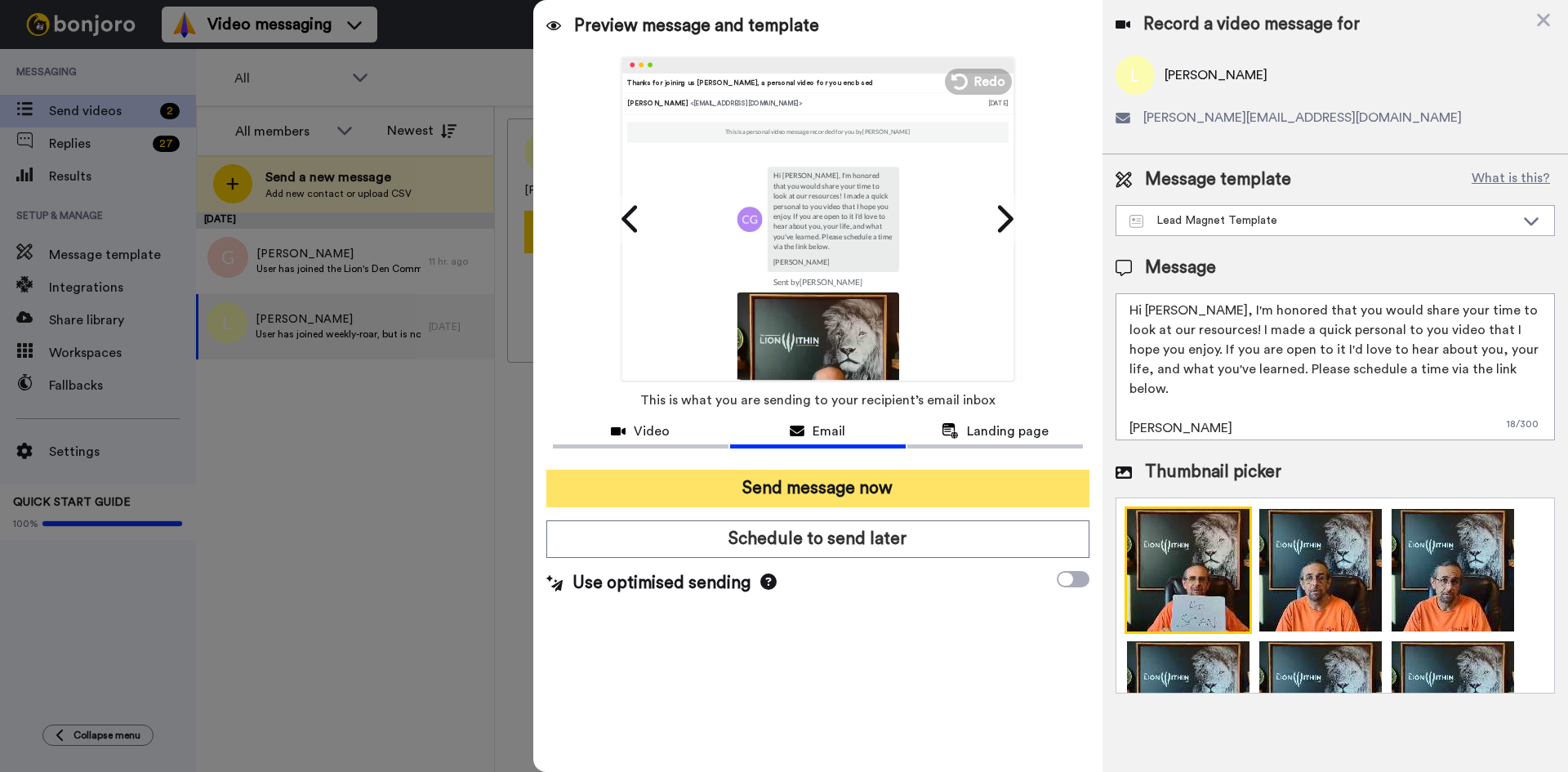
click at [854, 472] on button "Send message now" at bounding box center [818, 488] width 543 height 37
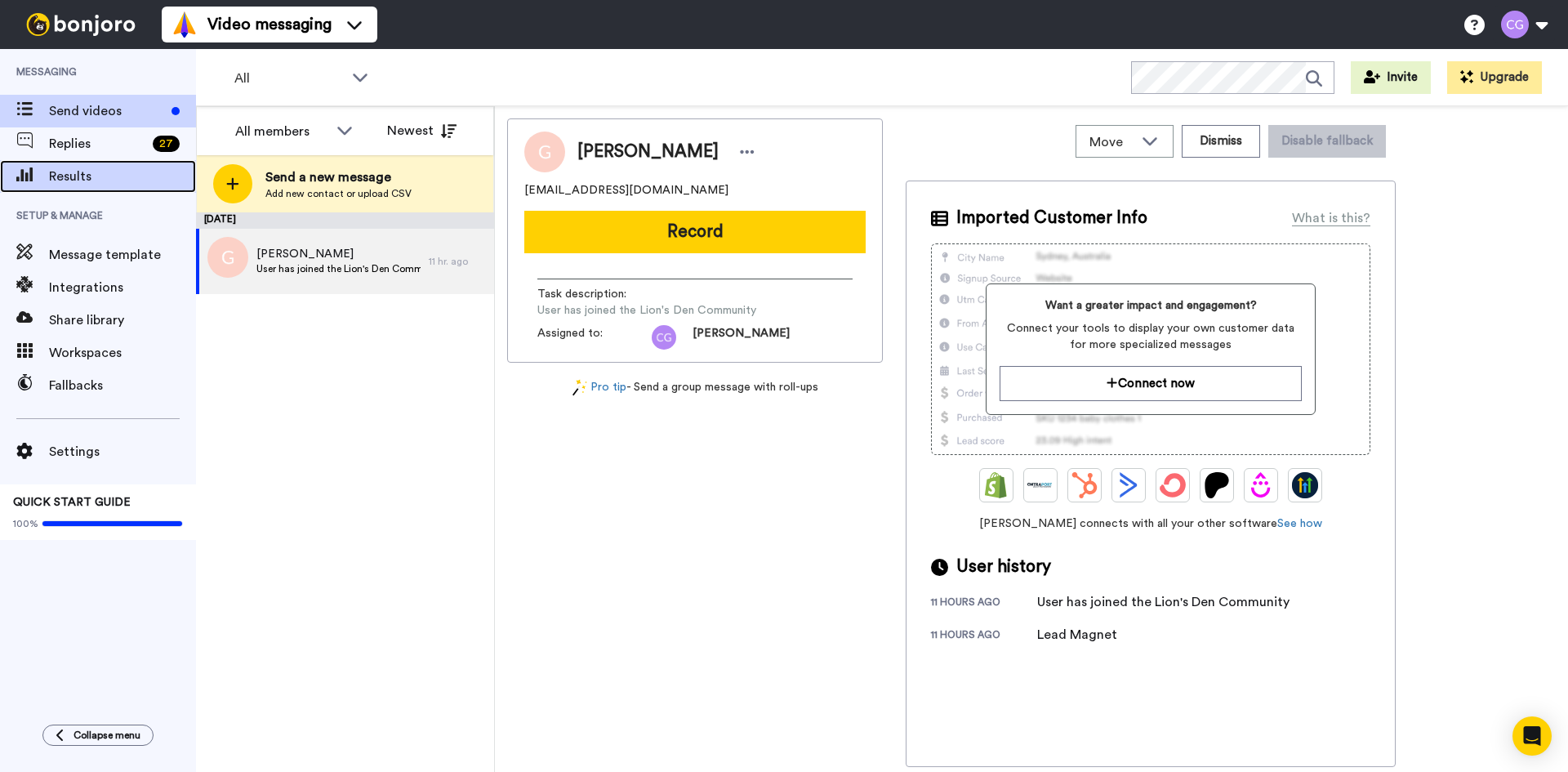
click at [148, 191] on div "Results" at bounding box center [98, 175] width 196 height 32
